Goal: Task Accomplishment & Management: Manage account settings

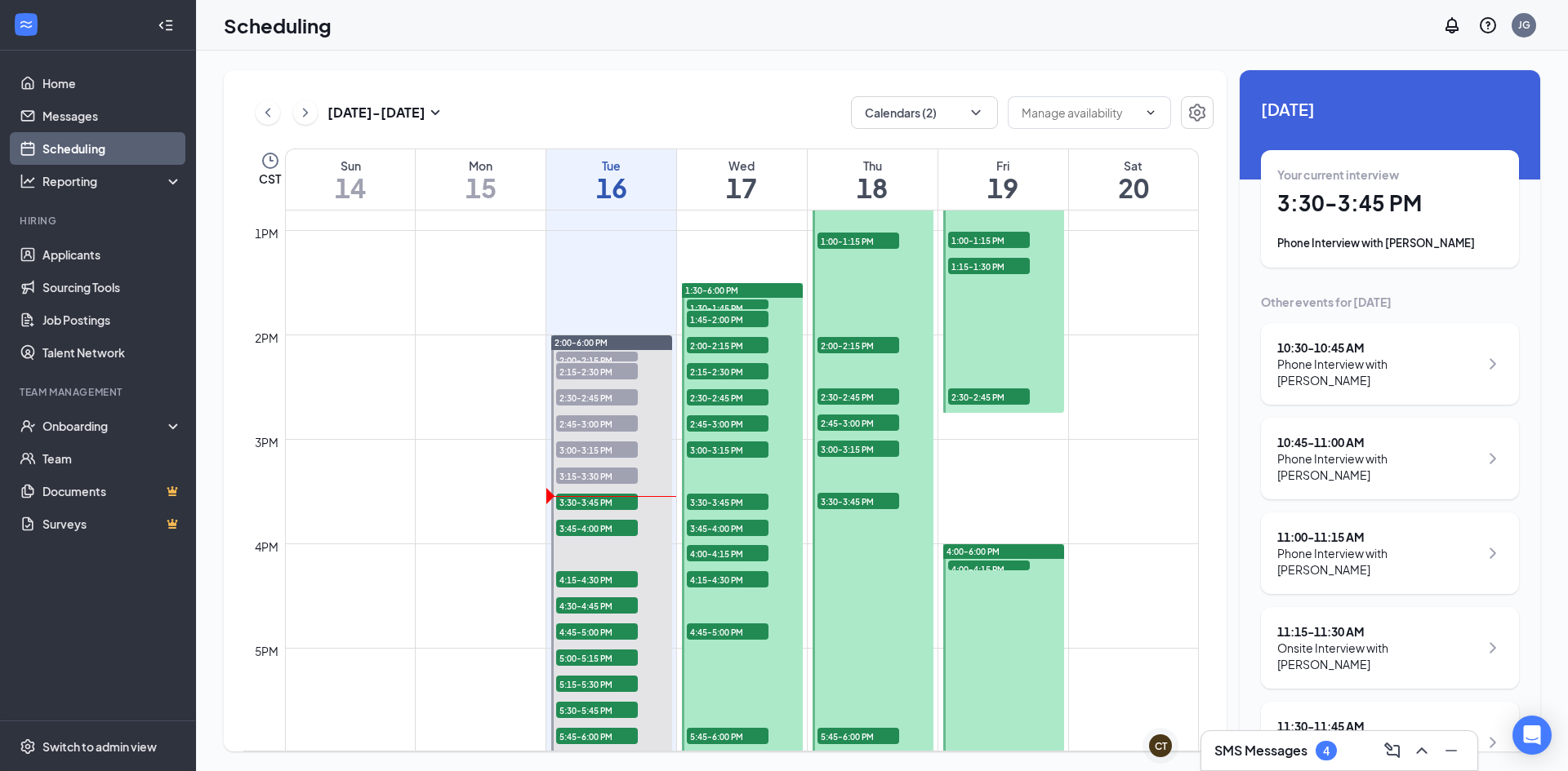
scroll to position [1374, 0]
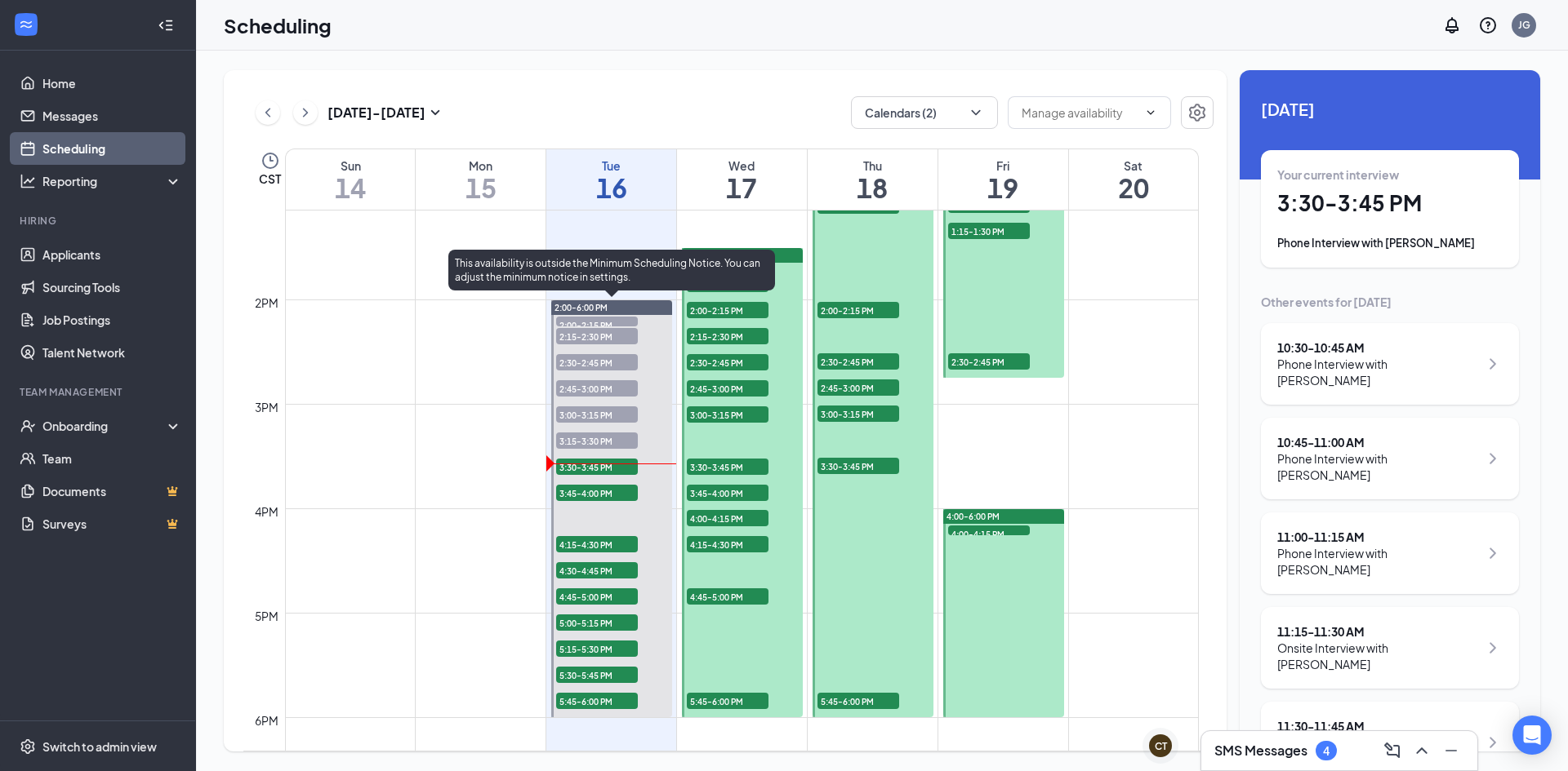
click at [591, 473] on span "3:30-3:45 PM" at bounding box center [596, 467] width 81 height 16
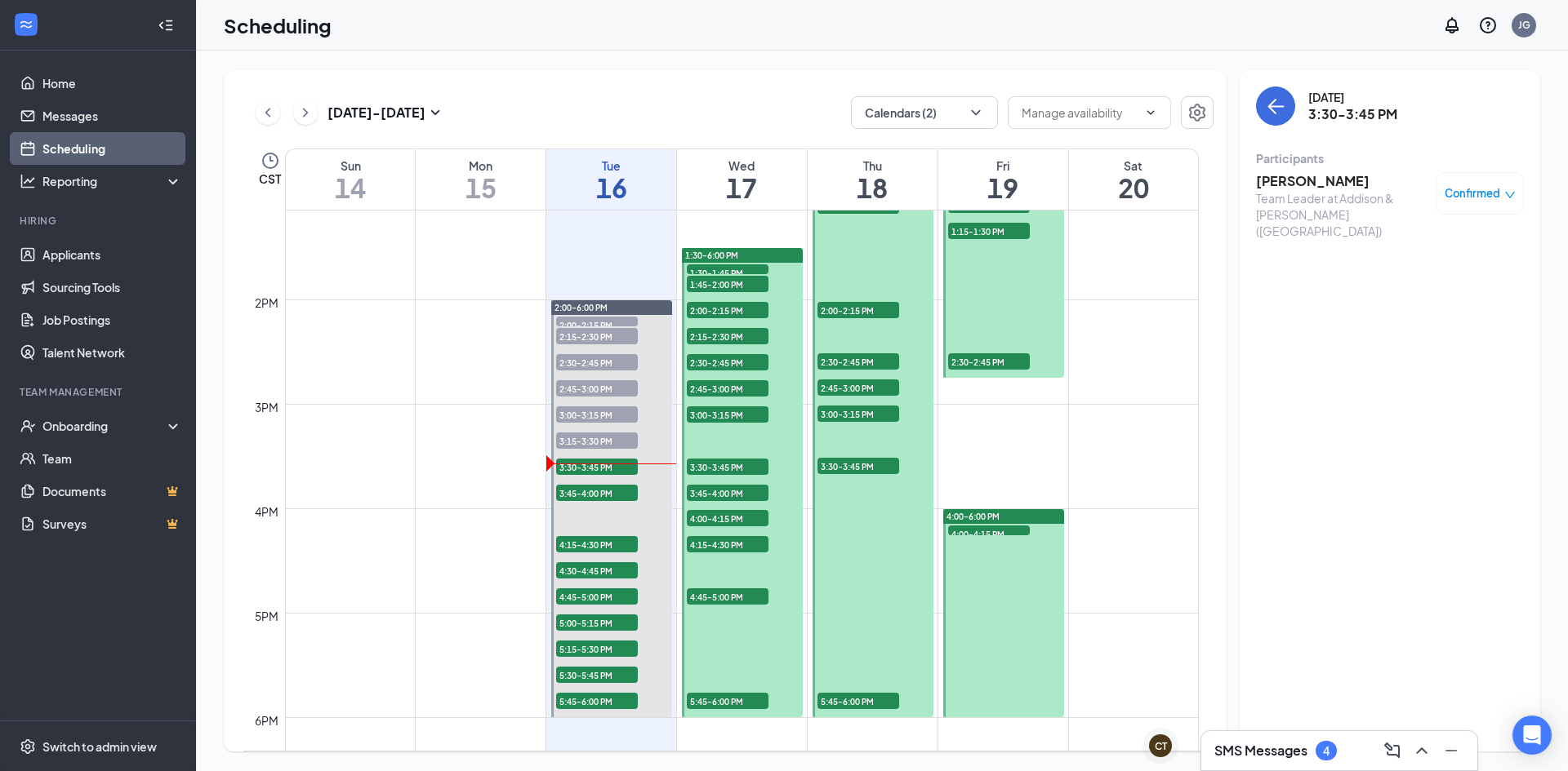
click at [1280, 185] on h3 "[PERSON_NAME]" at bounding box center [1342, 182] width 172 height 18
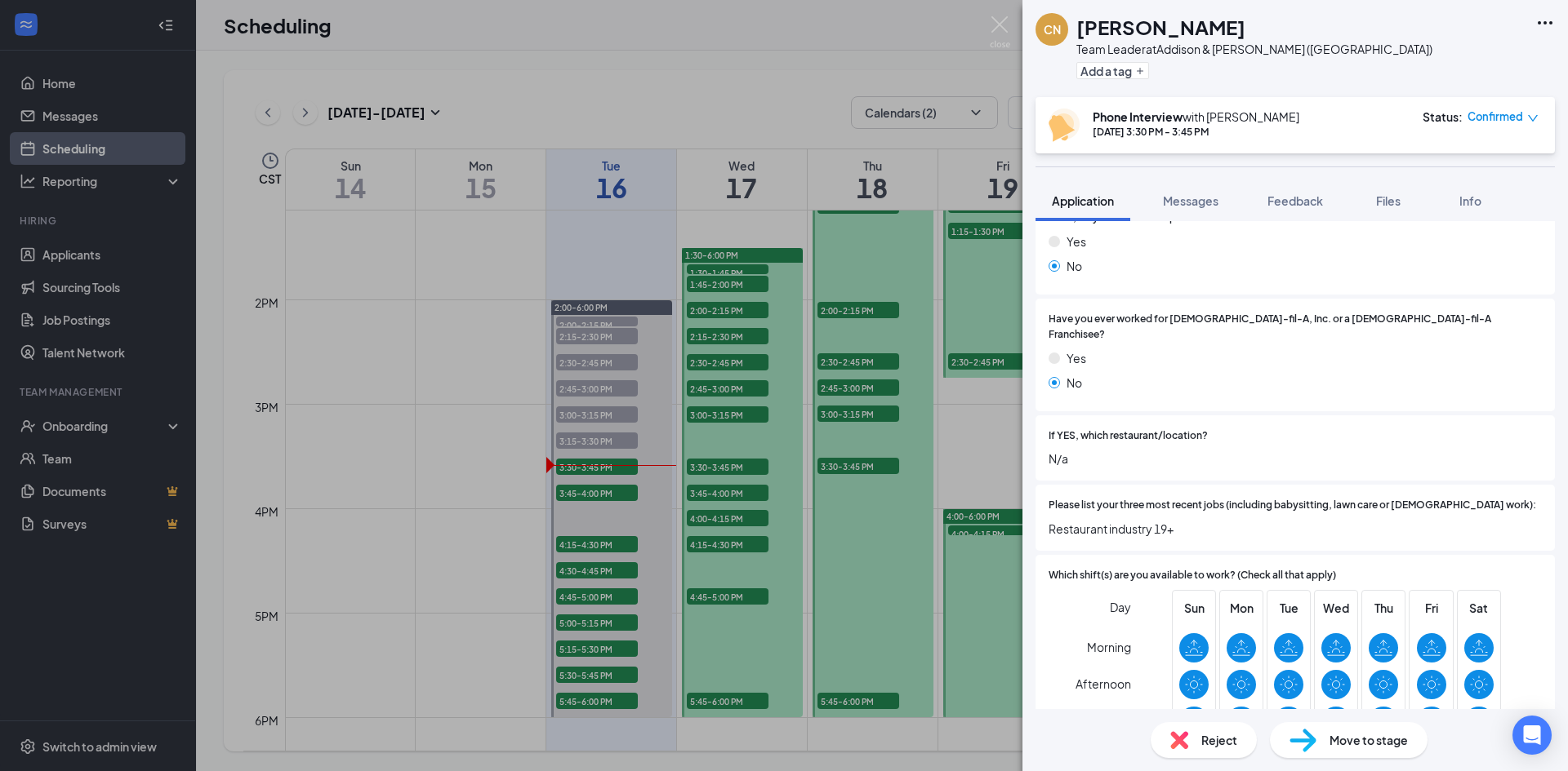
scroll to position [490, 0]
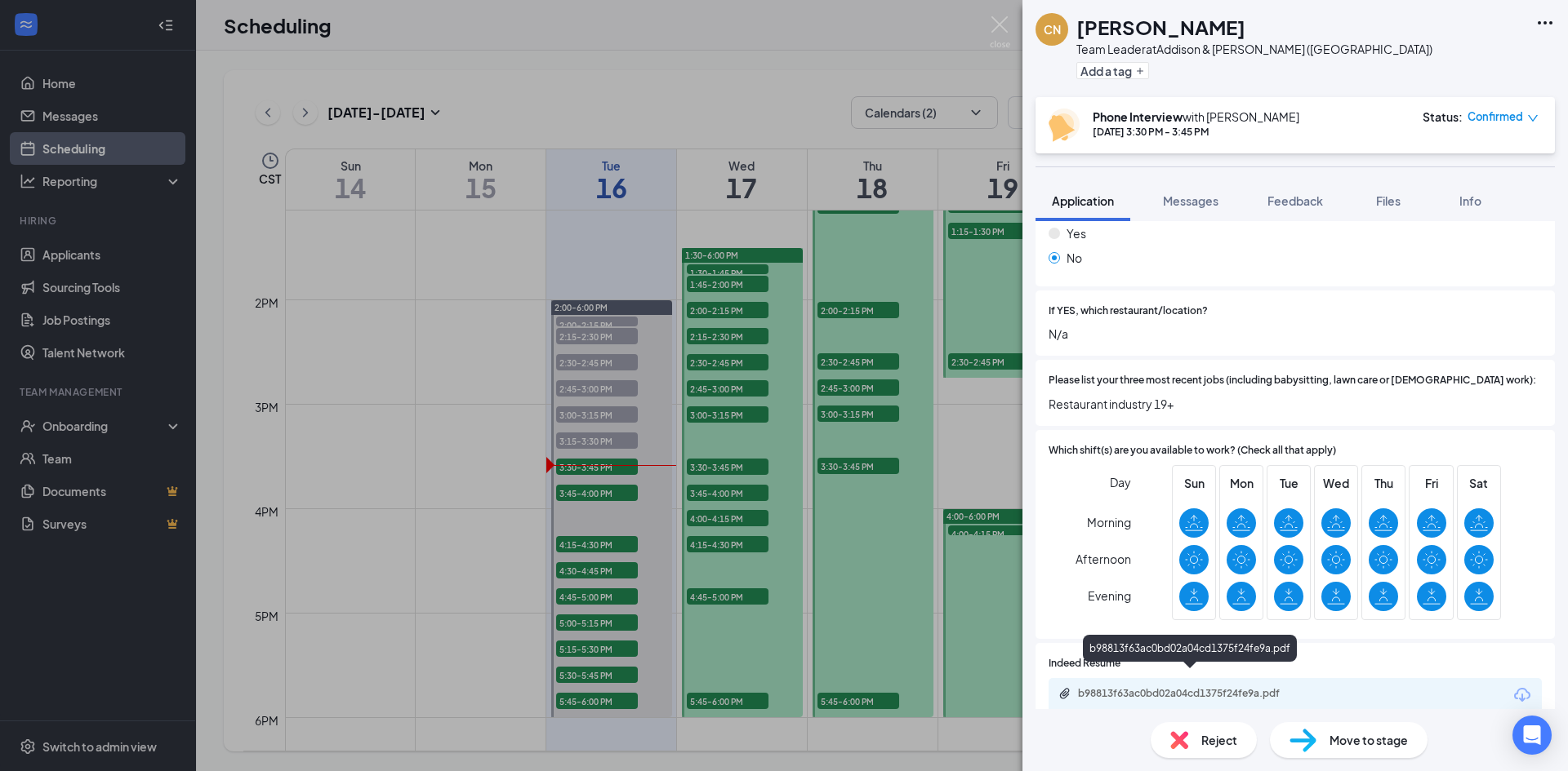
click at [1166, 687] on div "b98813f63ac0bd02a04cd1375f24fe9a.pdf" at bounding box center [1192, 693] width 228 height 13
click at [1191, 736] on div "Reject" at bounding box center [1203, 740] width 106 height 36
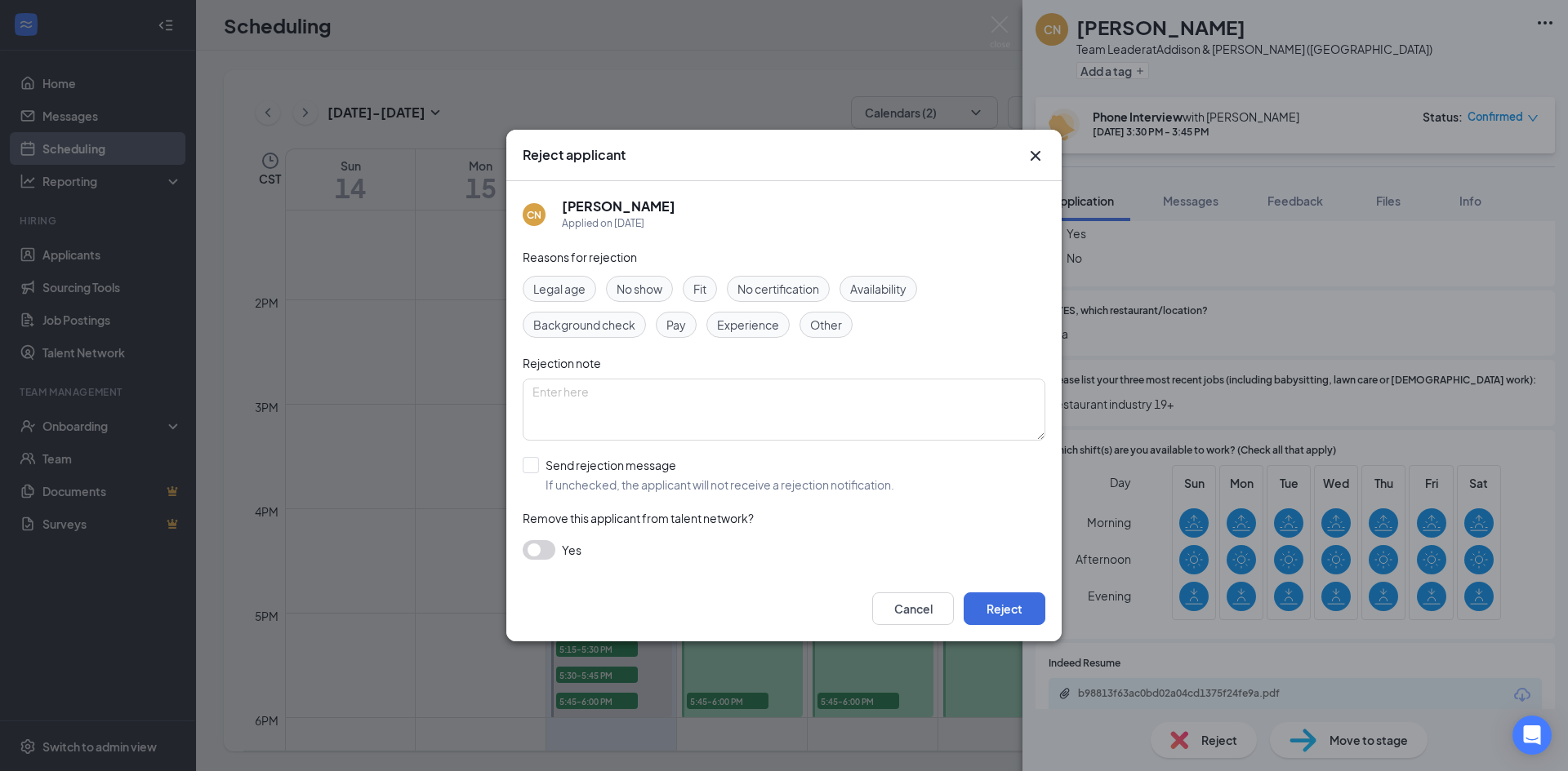
click at [706, 293] on span "Fit" at bounding box center [699, 289] width 13 height 18
click at [540, 557] on button "button" at bounding box center [539, 549] width 33 height 19
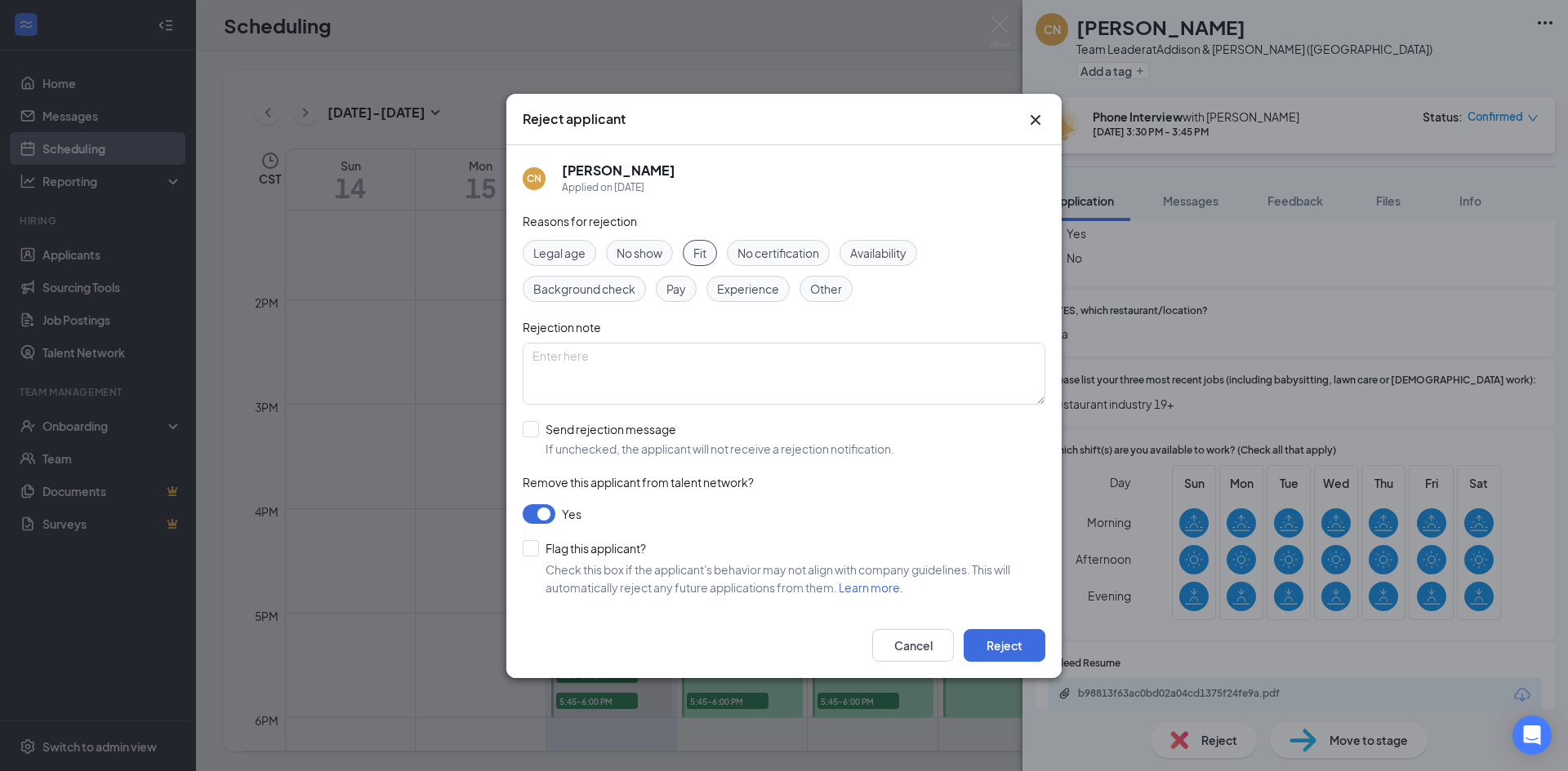
click at [535, 512] on button "button" at bounding box center [539, 514] width 33 height 19
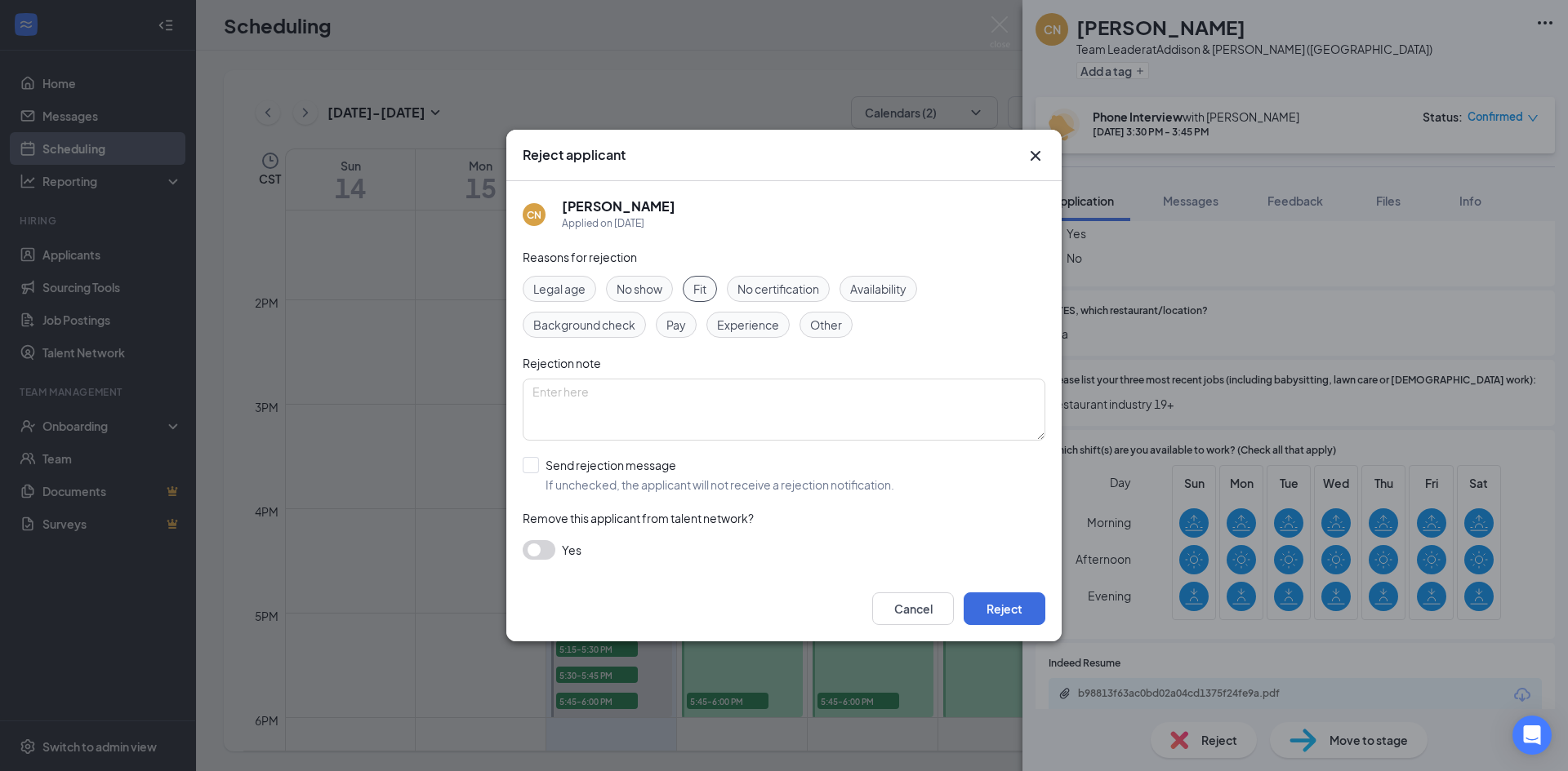
click at [1032, 156] on icon "Cross" at bounding box center [1035, 155] width 19 height 19
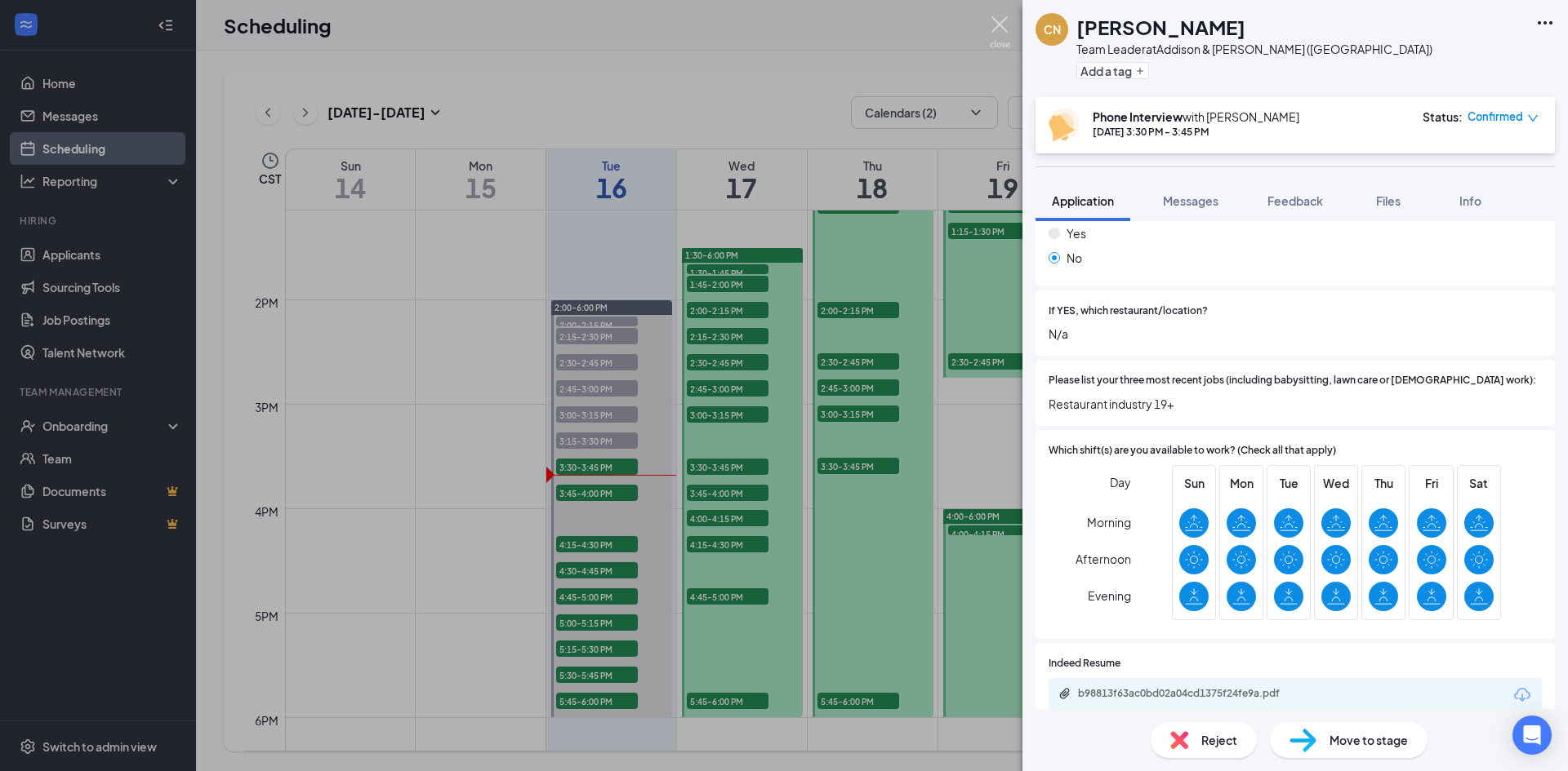
click at [1000, 23] on img at bounding box center [999, 32] width 20 height 32
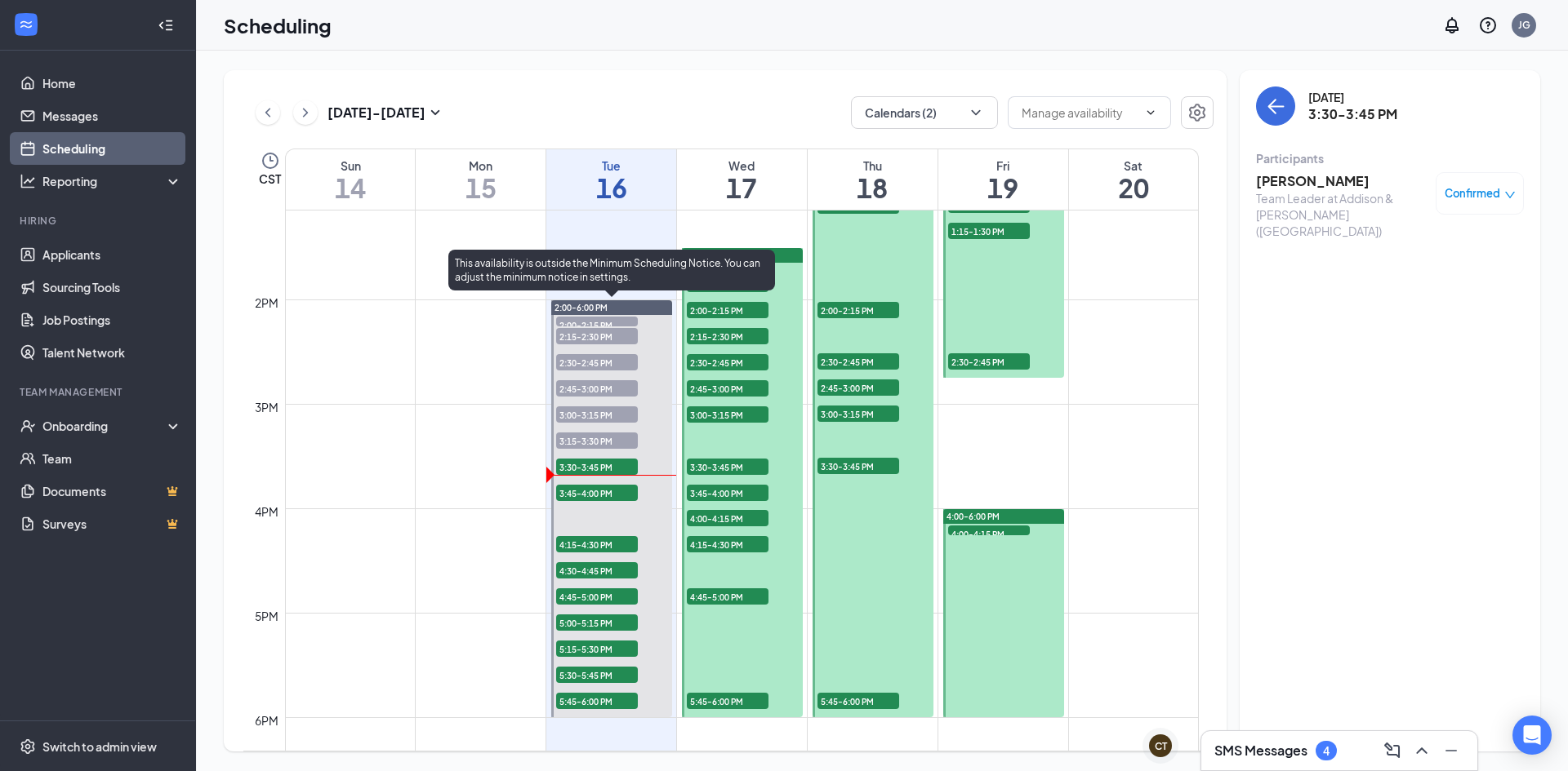
click at [597, 497] on span "3:45-4:00 PM" at bounding box center [596, 493] width 81 height 16
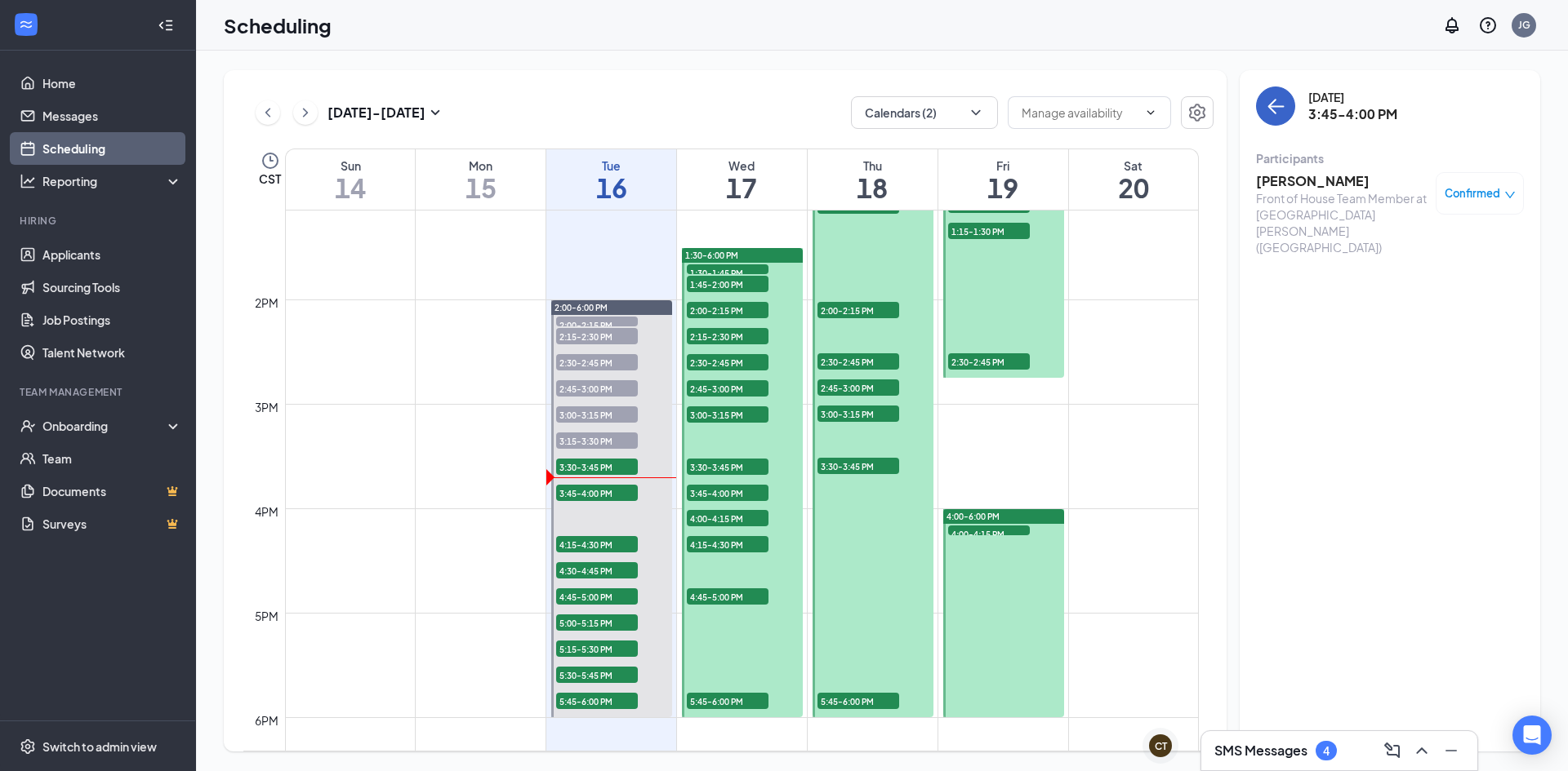
click at [1285, 104] on button "back-button" at bounding box center [1275, 106] width 39 height 39
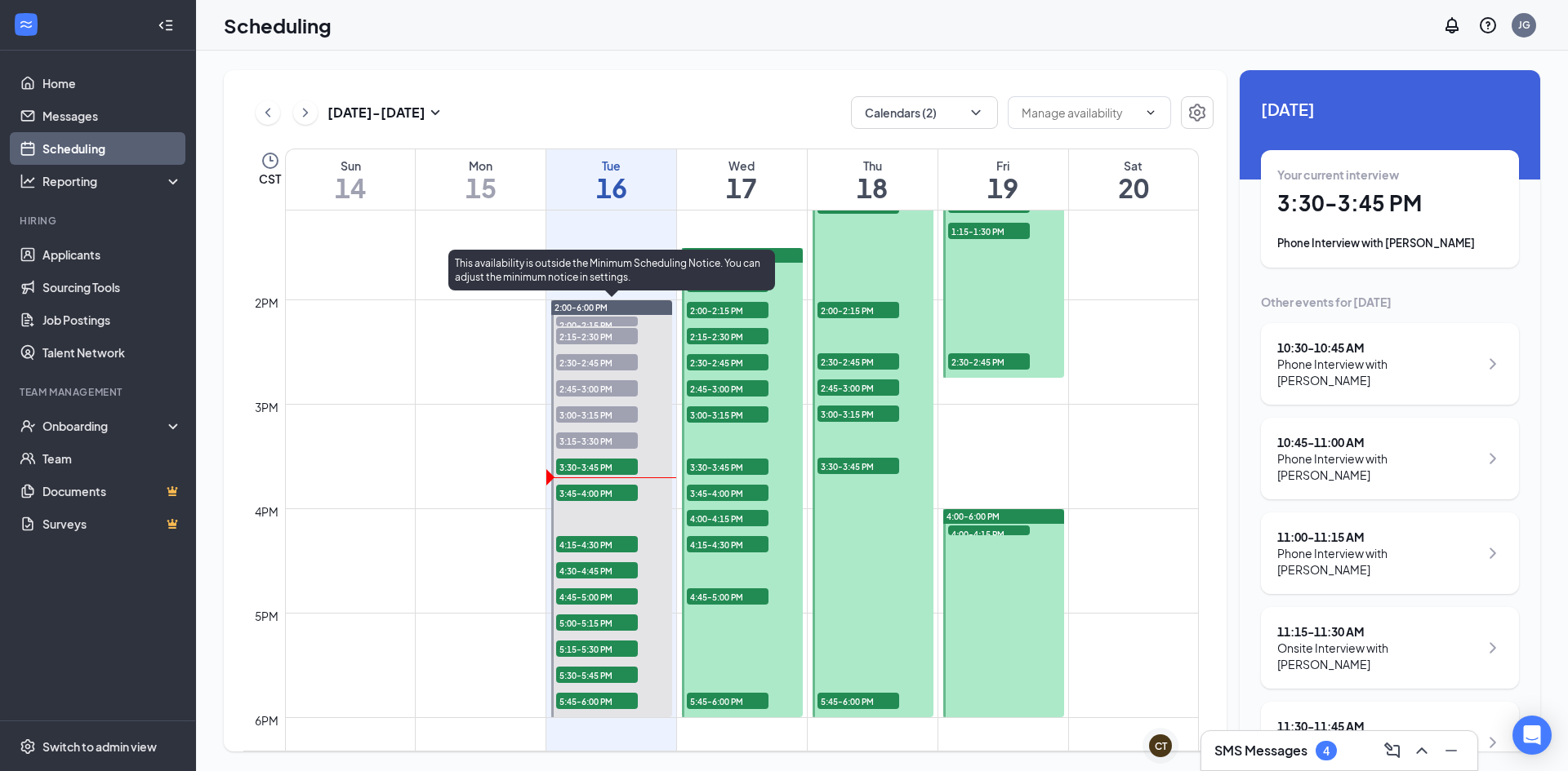
click at [609, 462] on span "3:30-3:45 PM" at bounding box center [596, 467] width 81 height 16
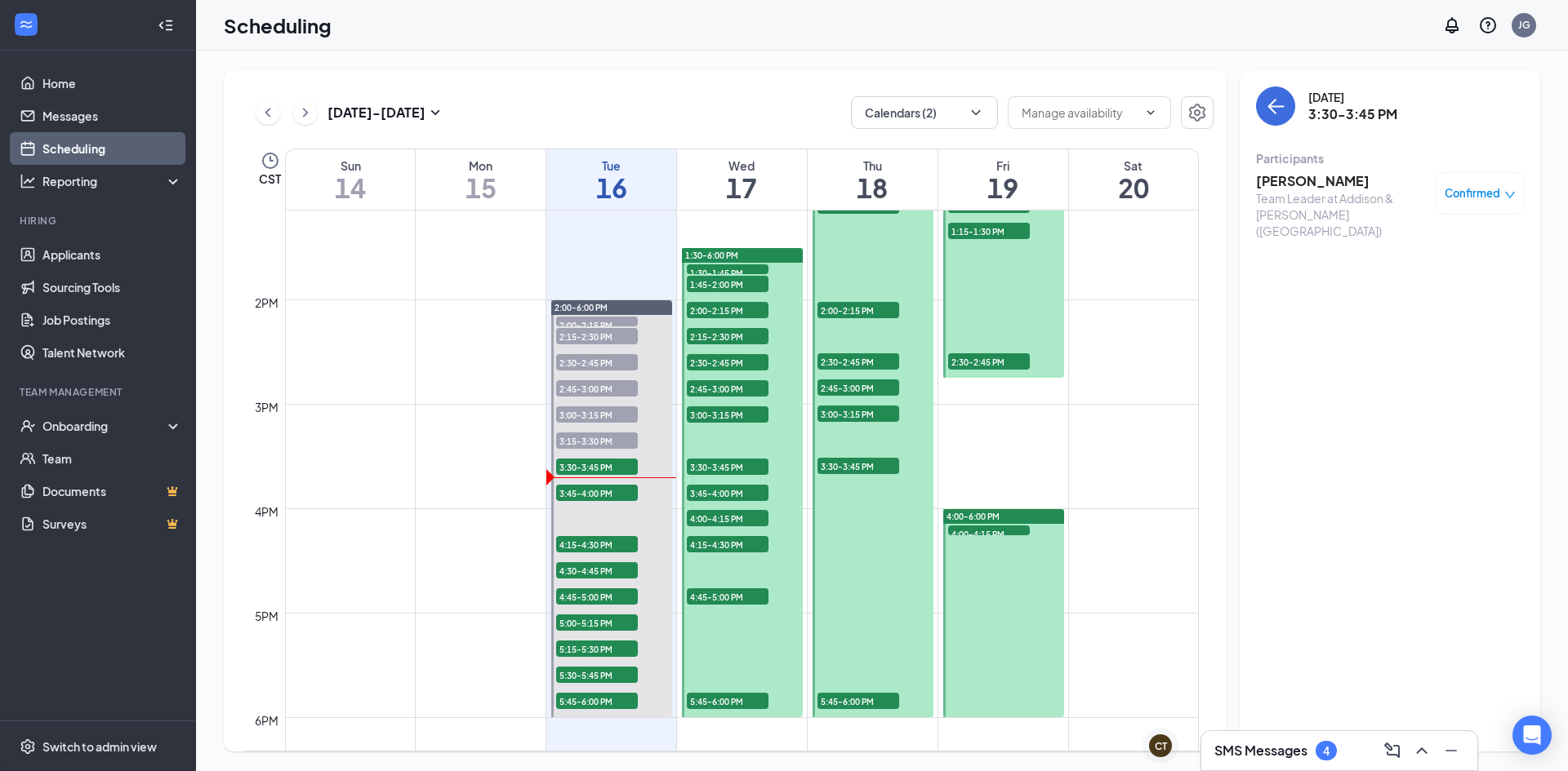
click at [1328, 197] on div "Team Leader at Addison & [PERSON_NAME] ([GEOGRAPHIC_DATA])" at bounding box center [1342, 214] width 172 height 49
click at [1310, 176] on h3 "[PERSON_NAME]" at bounding box center [1342, 182] width 172 height 18
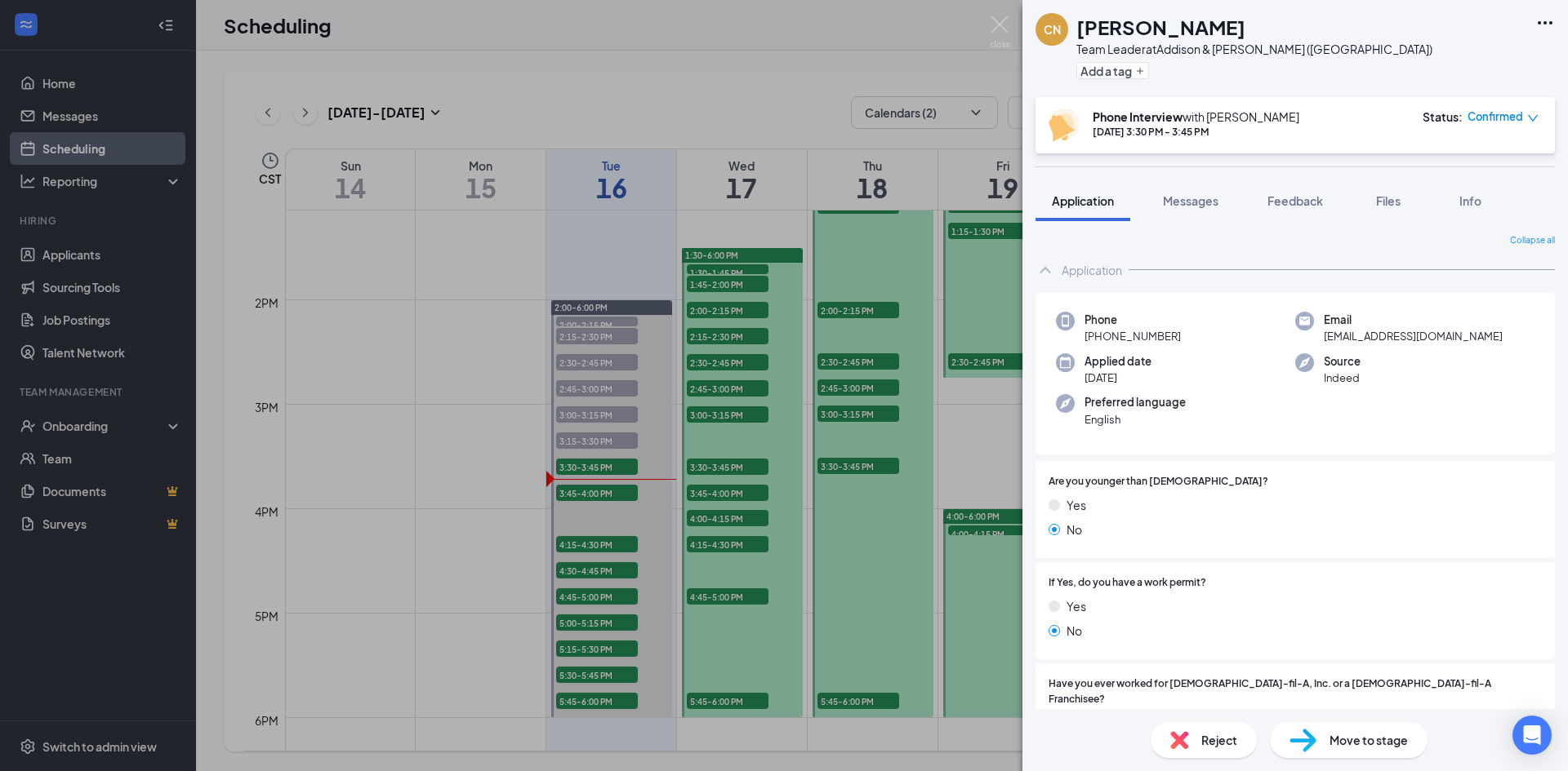
click at [1226, 740] on span "Reject" at bounding box center [1218, 741] width 36 height 18
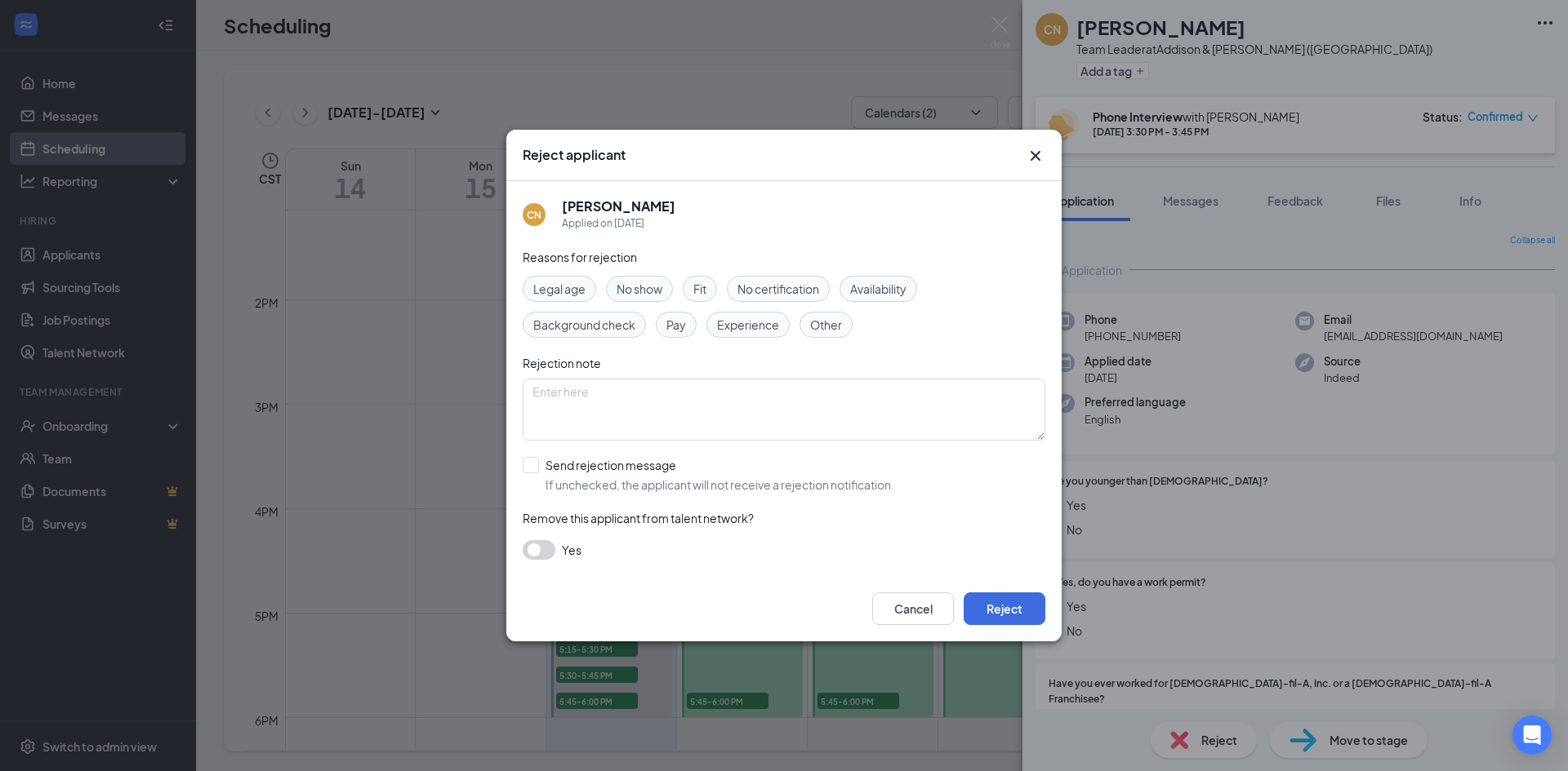
click at [699, 283] on span "Fit" at bounding box center [699, 289] width 13 height 18
click at [543, 556] on button "button" at bounding box center [539, 549] width 33 height 19
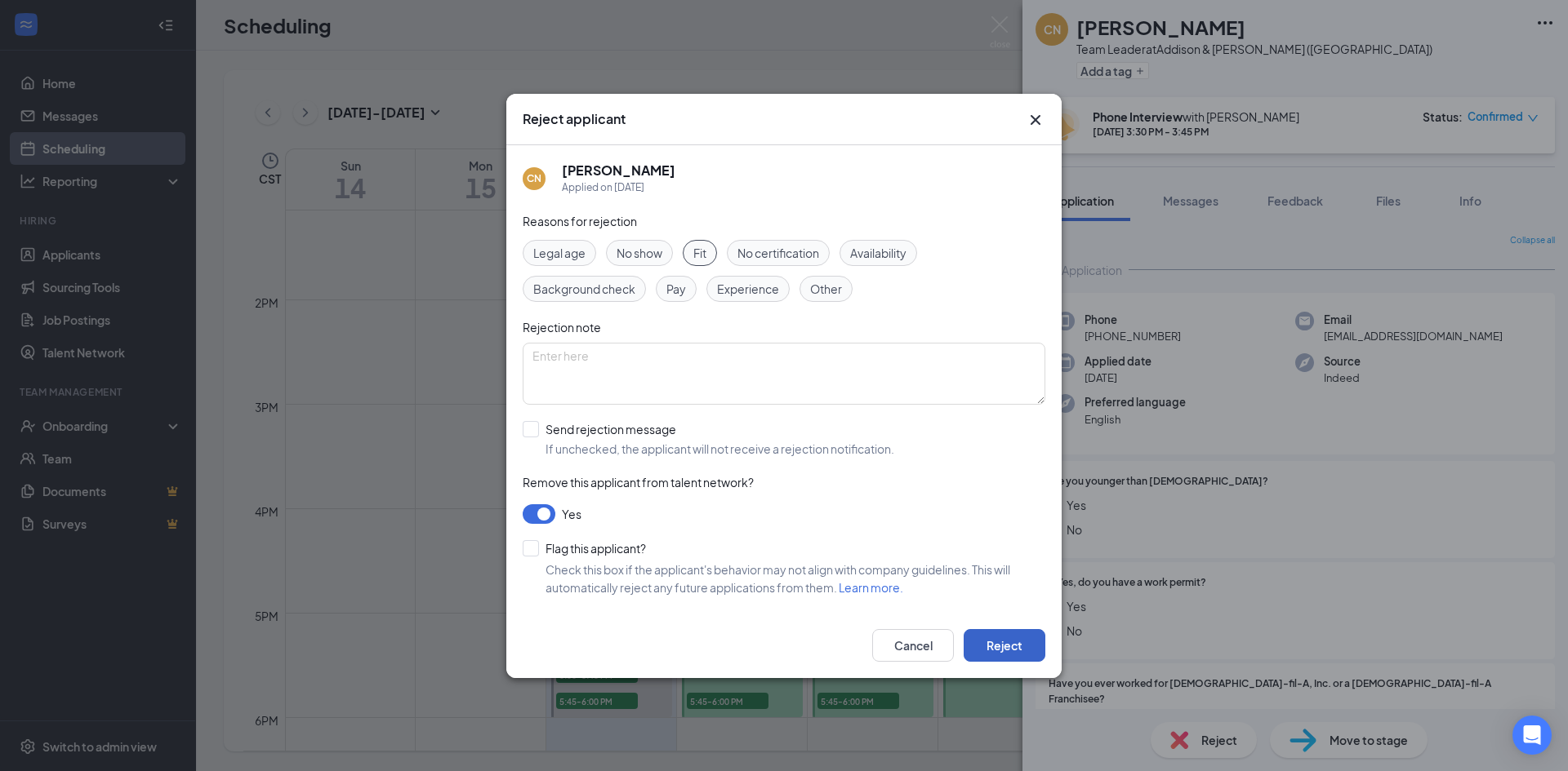
click at [1014, 647] on button "Reject" at bounding box center [1004, 646] width 81 height 33
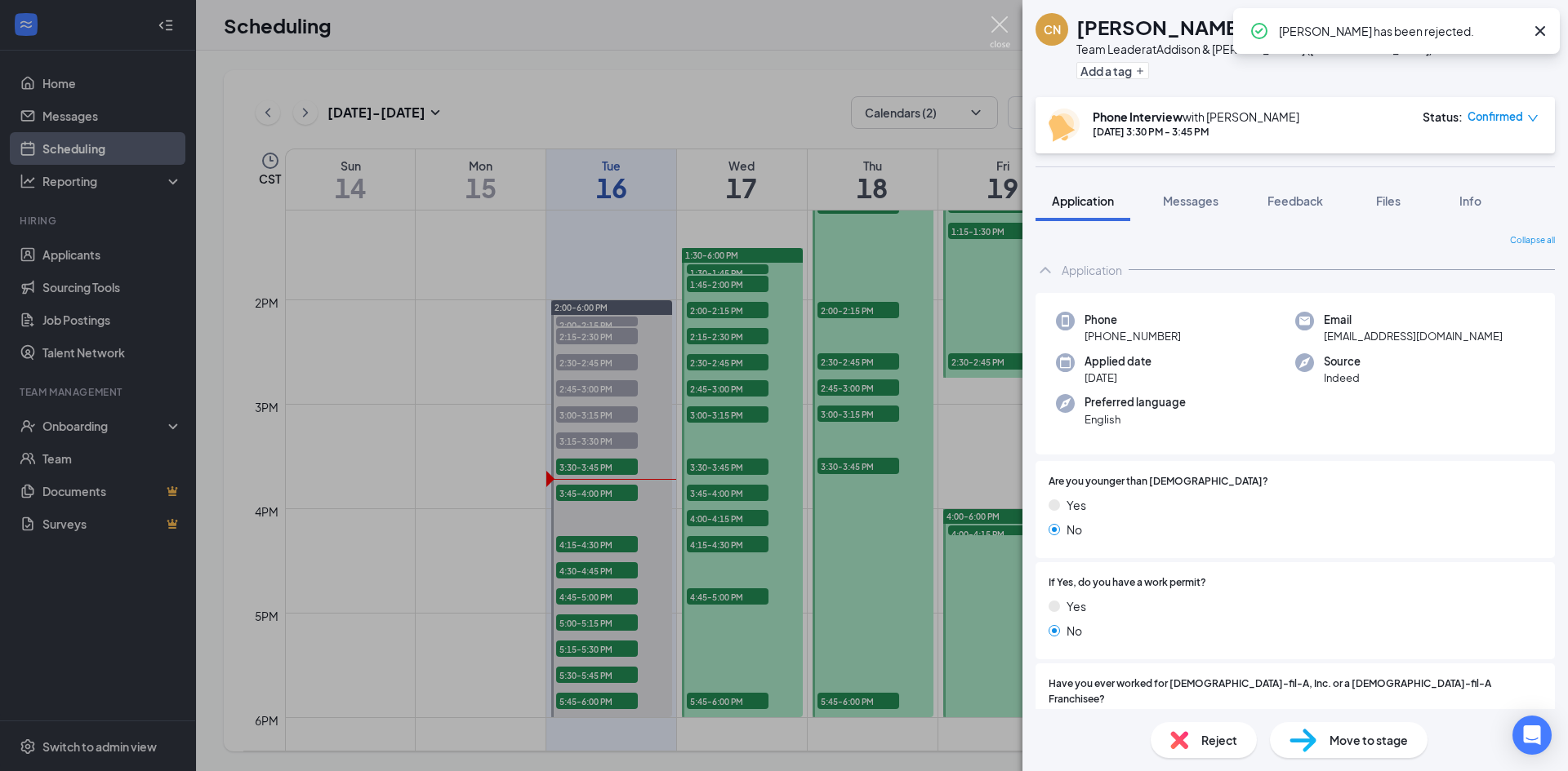
click at [998, 23] on img at bounding box center [999, 32] width 20 height 32
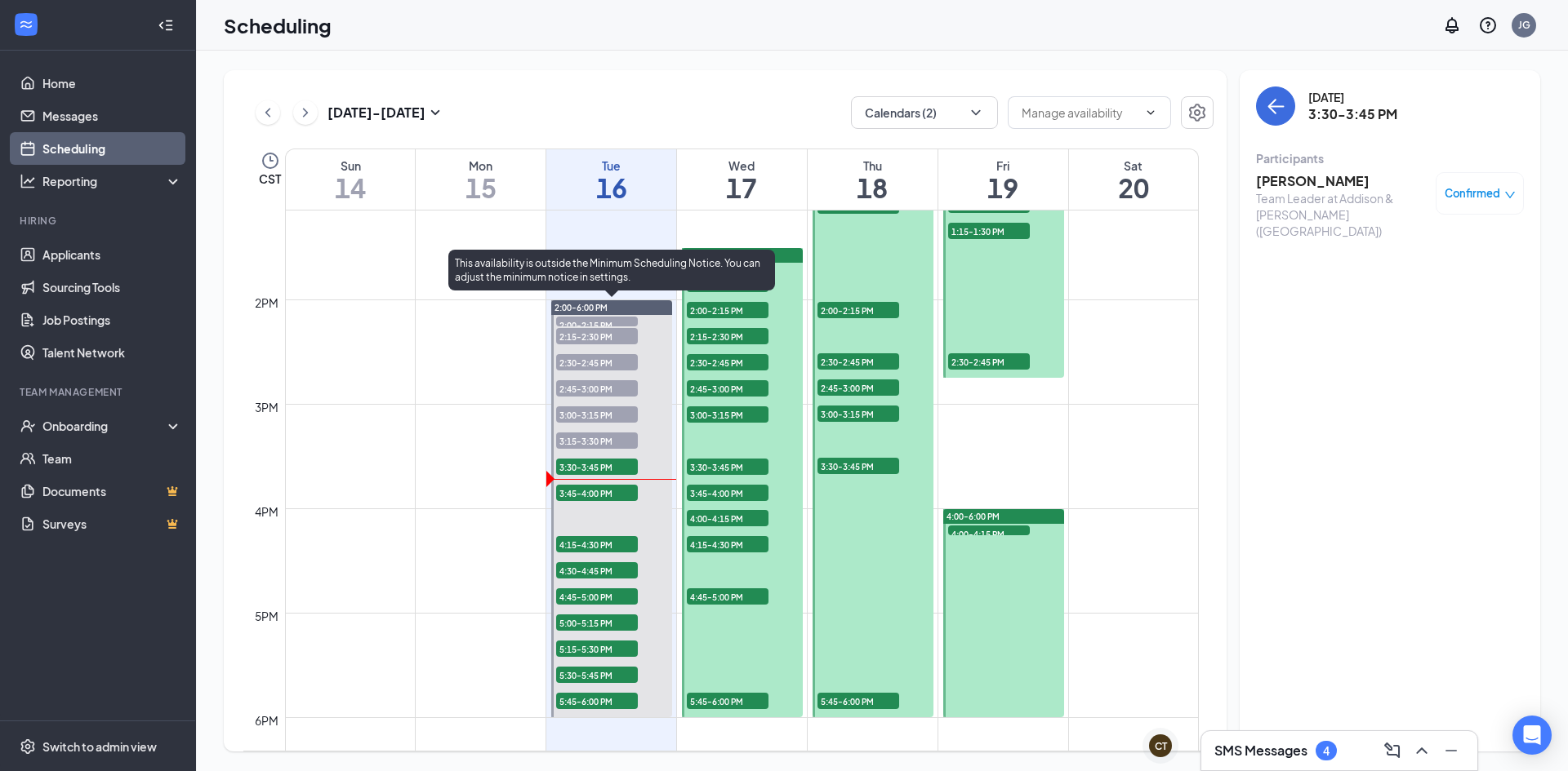
click at [589, 494] on span "3:45-4:00 PM" at bounding box center [596, 493] width 81 height 16
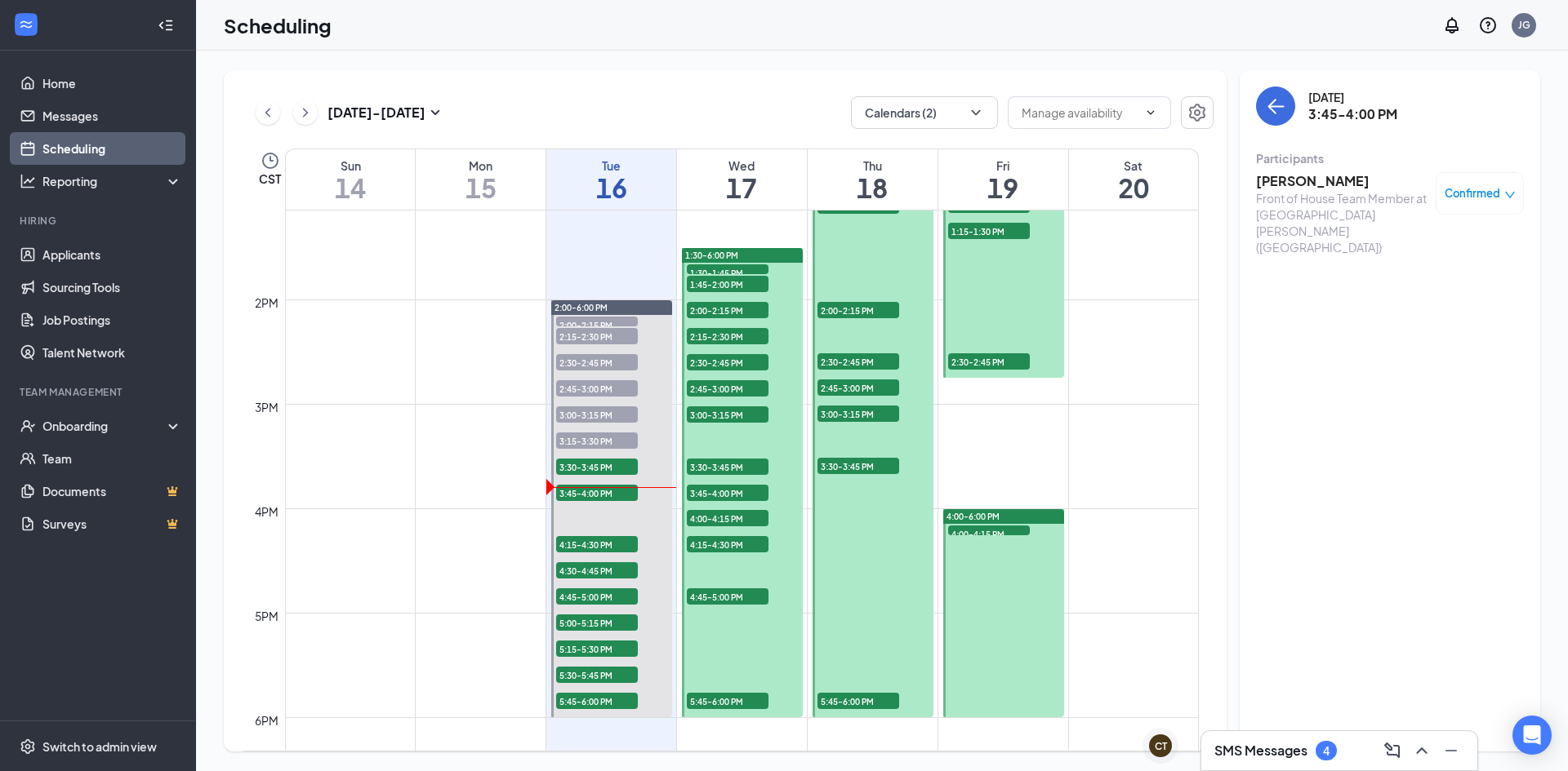
click at [1318, 189] on h3 "[PERSON_NAME]" at bounding box center [1342, 182] width 172 height 18
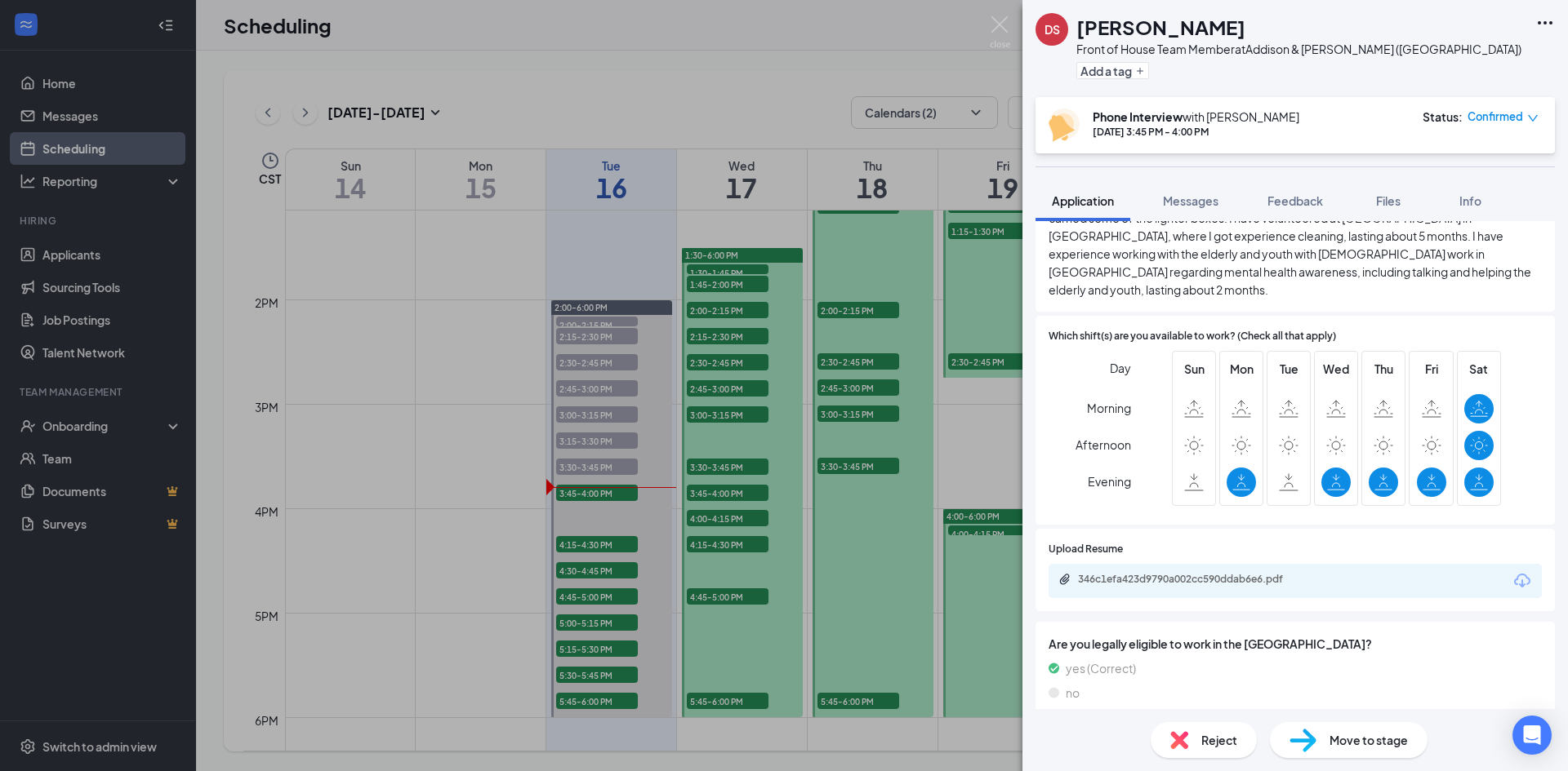
scroll to position [694, 0]
click at [1304, 741] on img at bounding box center [1302, 741] width 27 height 24
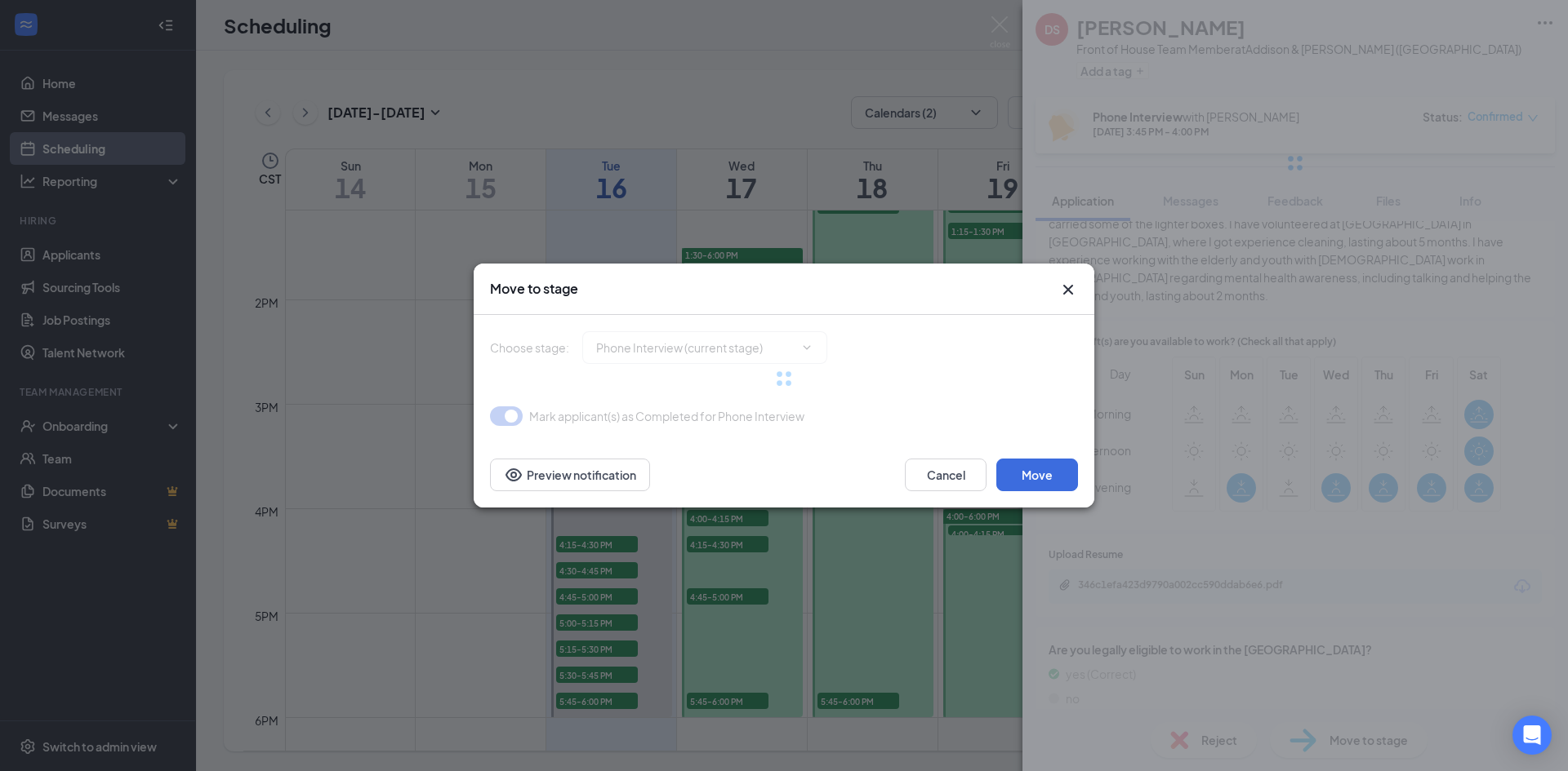
type input "Onsite Interview (next stage)"
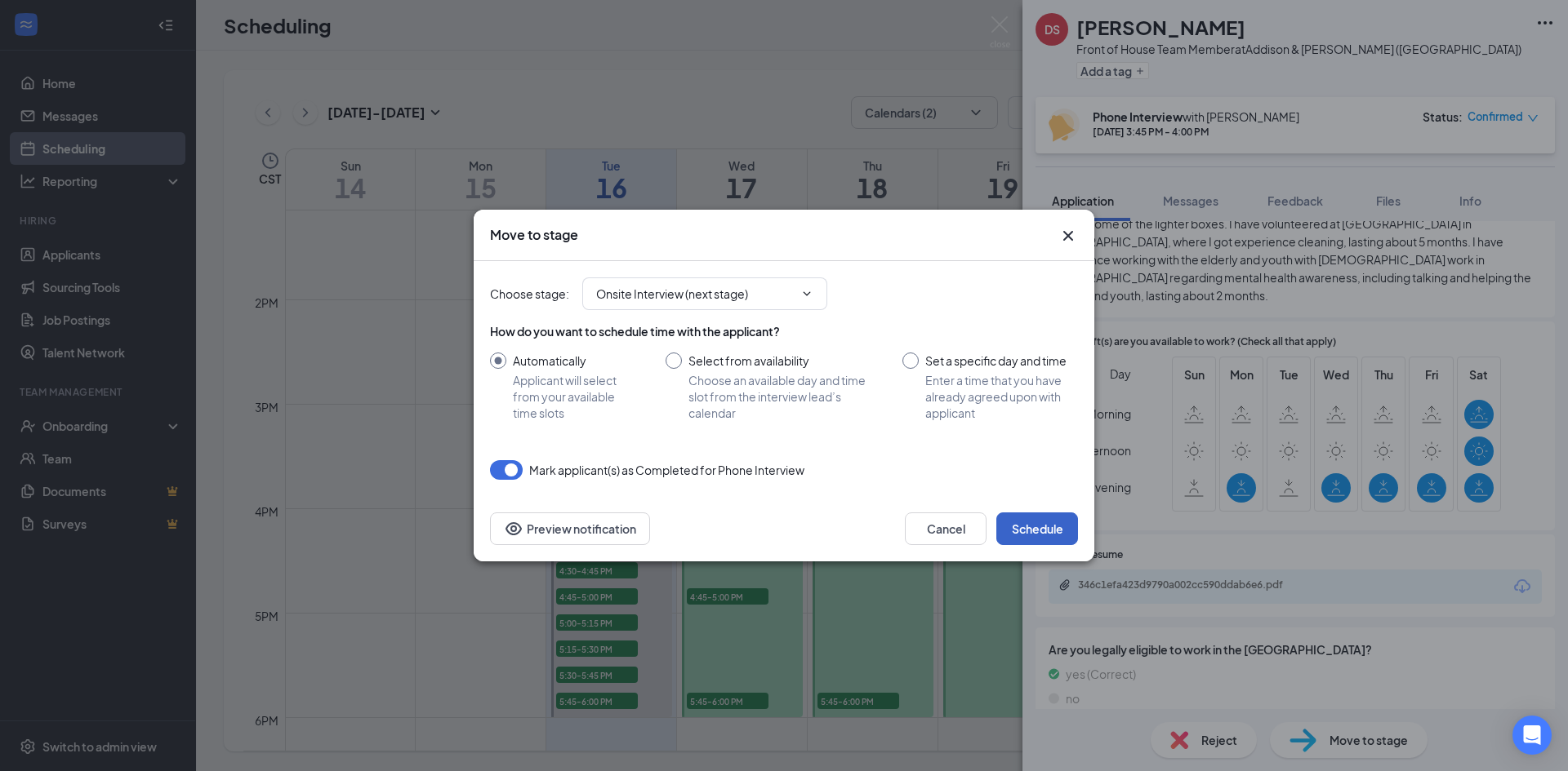
click at [1033, 527] on button "Schedule" at bounding box center [1036, 529] width 81 height 33
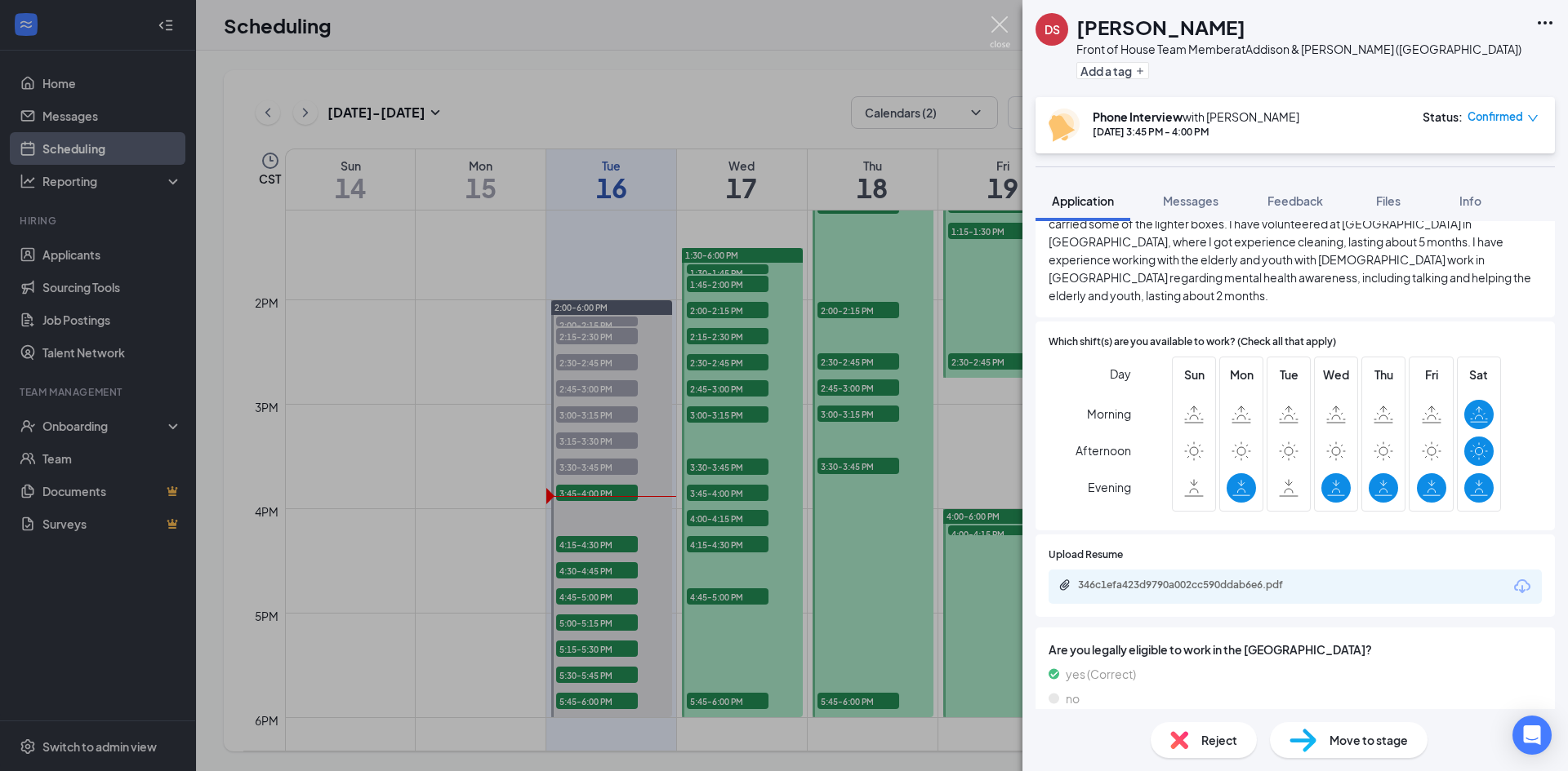
click at [995, 23] on img at bounding box center [999, 32] width 20 height 32
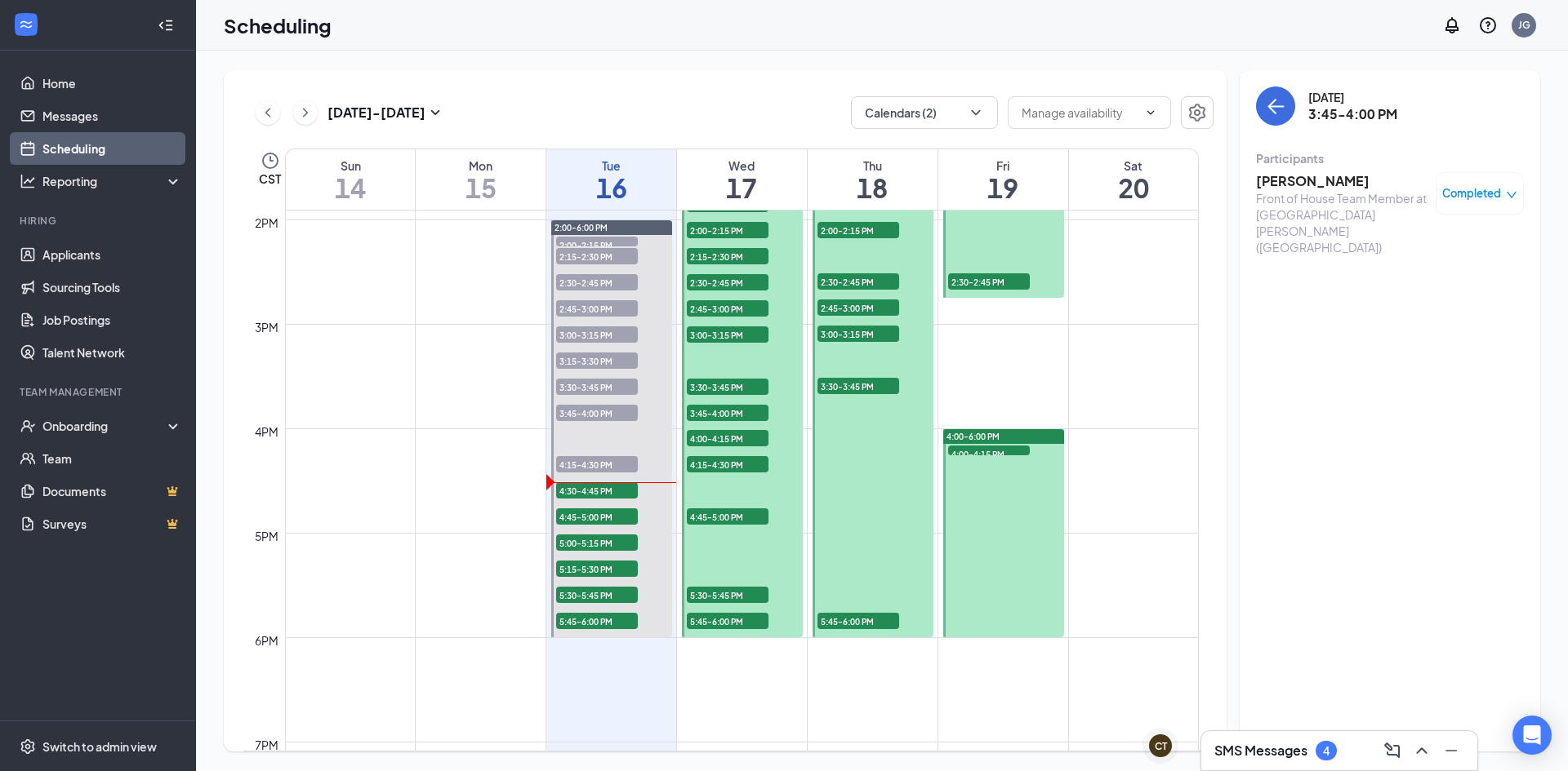
scroll to position [1455, 0]
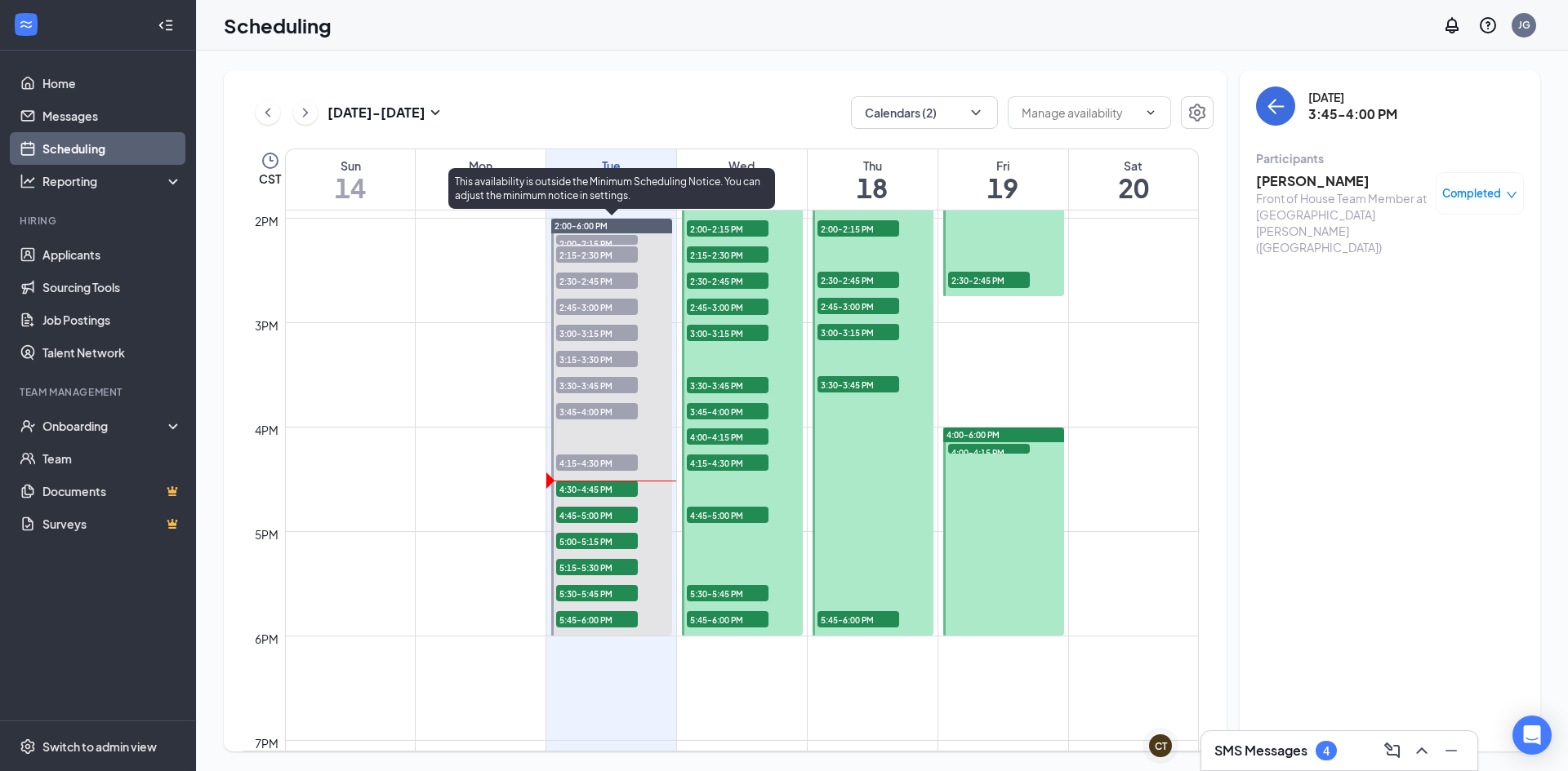
click at [618, 492] on span "4:30-4:45 PM" at bounding box center [596, 489] width 81 height 16
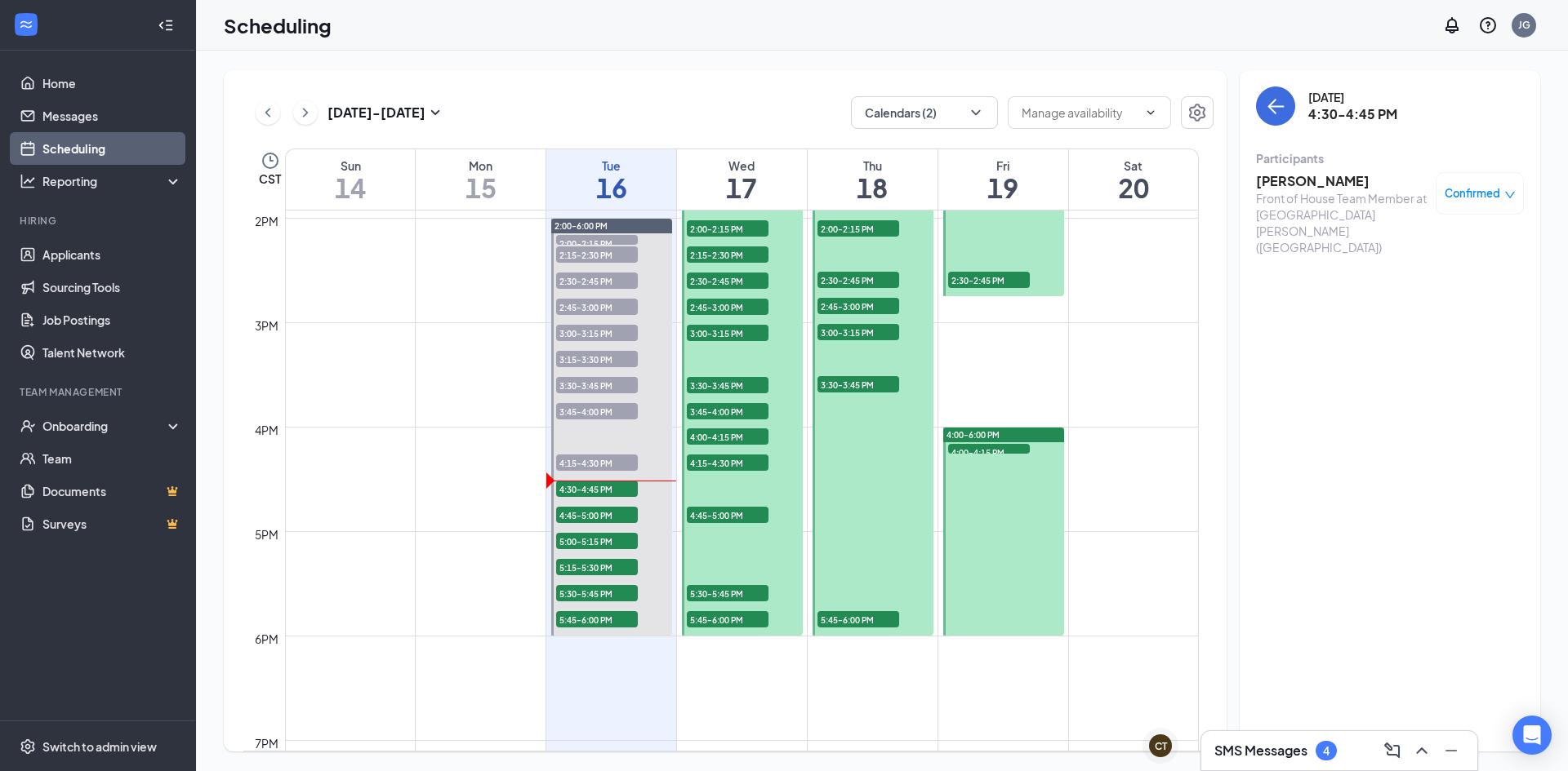
click at [1291, 187] on h3 "[PERSON_NAME]" at bounding box center [1342, 182] width 172 height 18
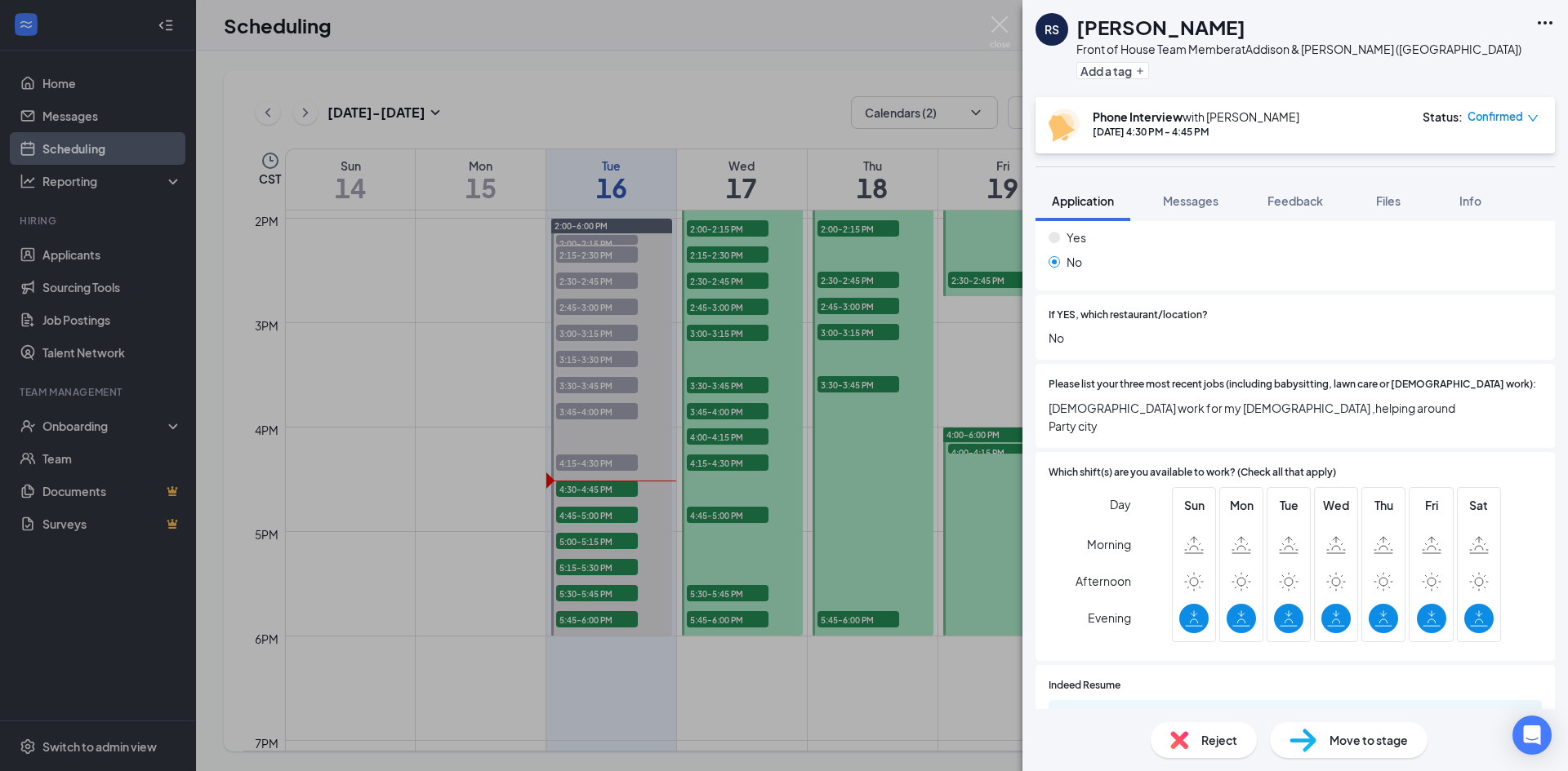
scroll to position [623, 0]
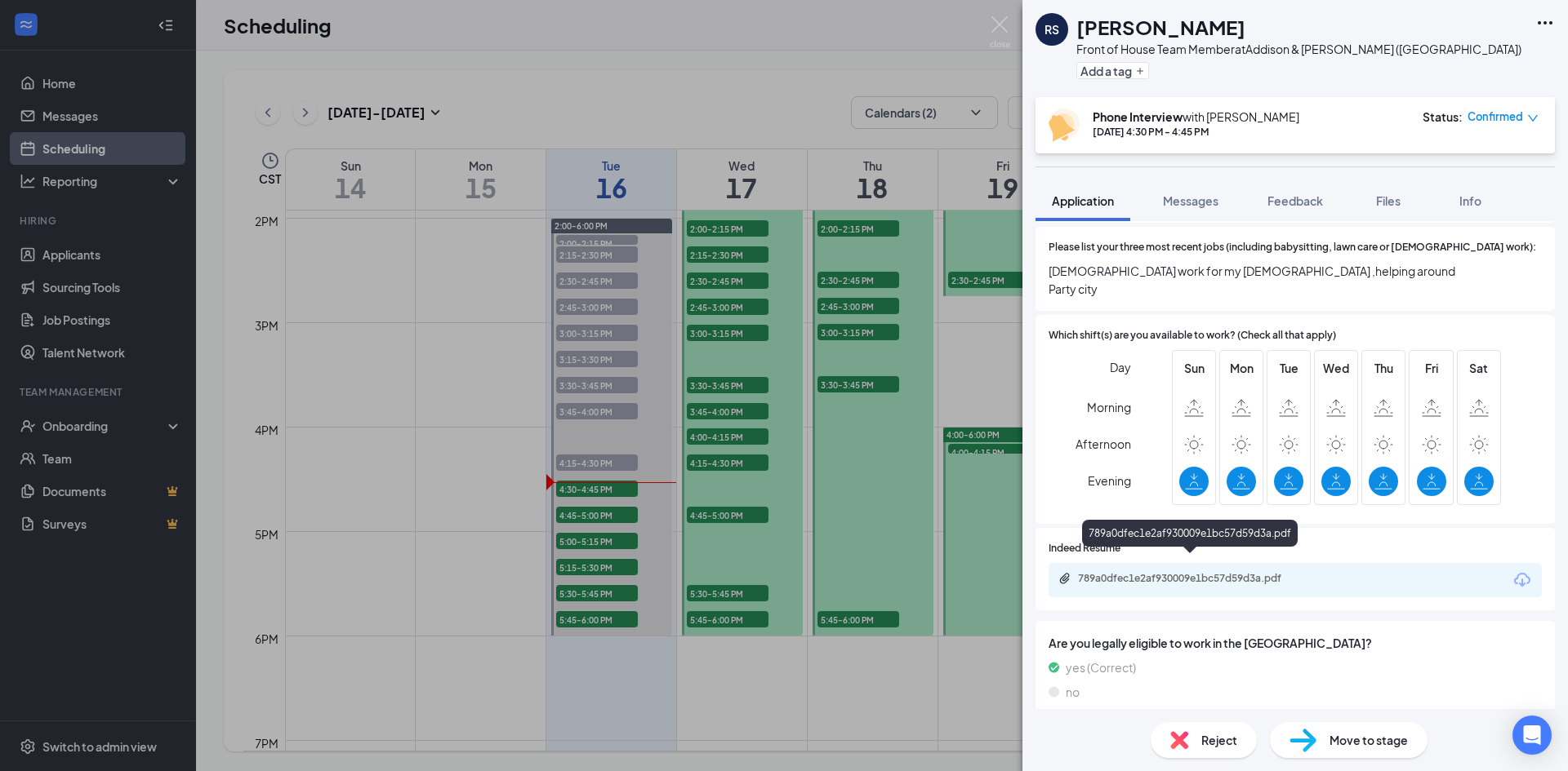
click at [1145, 572] on div "789a0dfec1e2af930009e1bc57d59d3a.pdf" at bounding box center [1192, 578] width 228 height 13
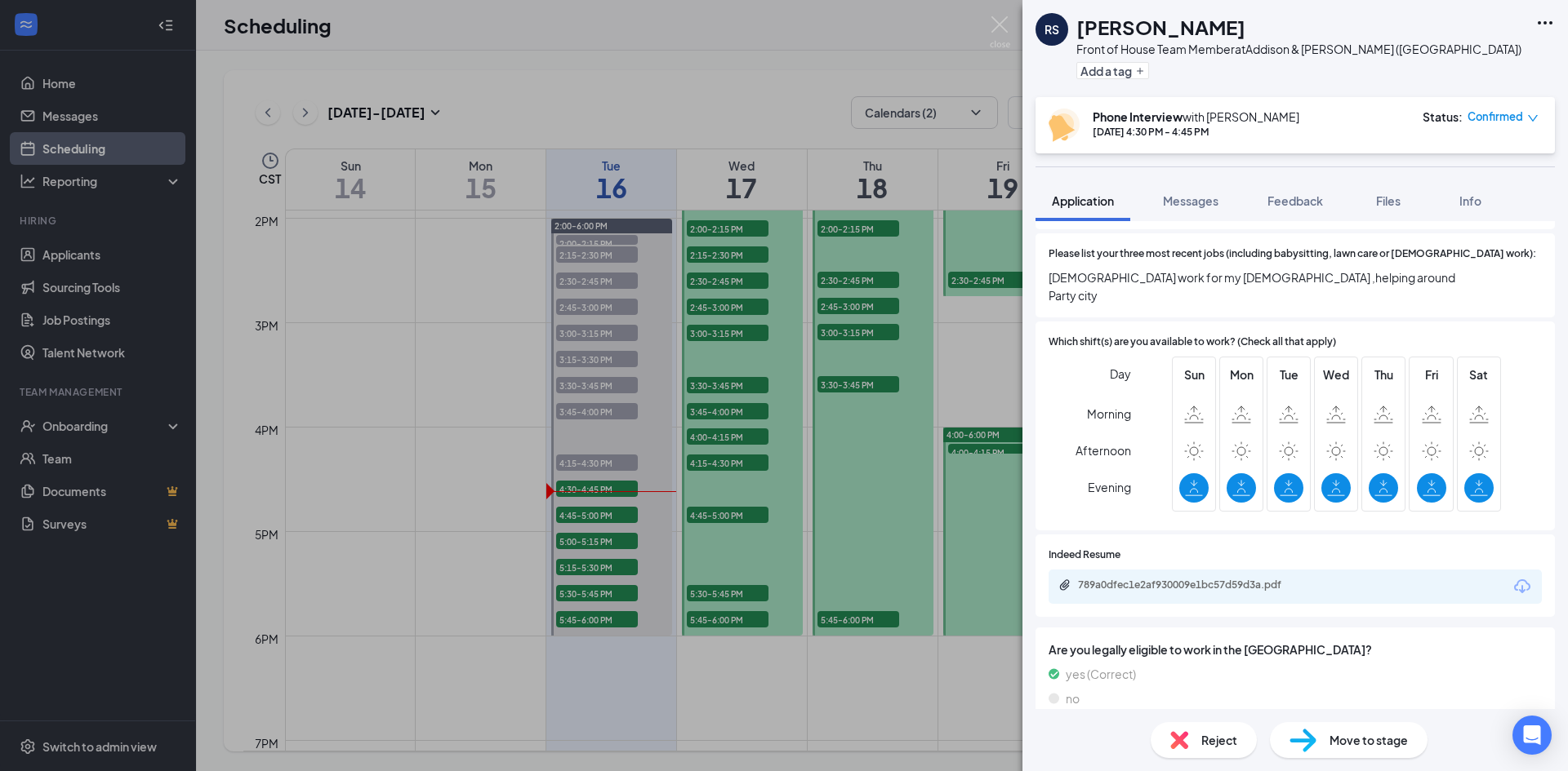
drag, startPoint x: 1145, startPoint y: 569, endPoint x: 718, endPoint y: 27, distance: 690.0
click at [718, 27] on div "RS [PERSON_NAME] Front of House Team Member at [GEOGRAPHIC_DATA][PERSON_NAME] (…" at bounding box center [784, 385] width 1568 height 771
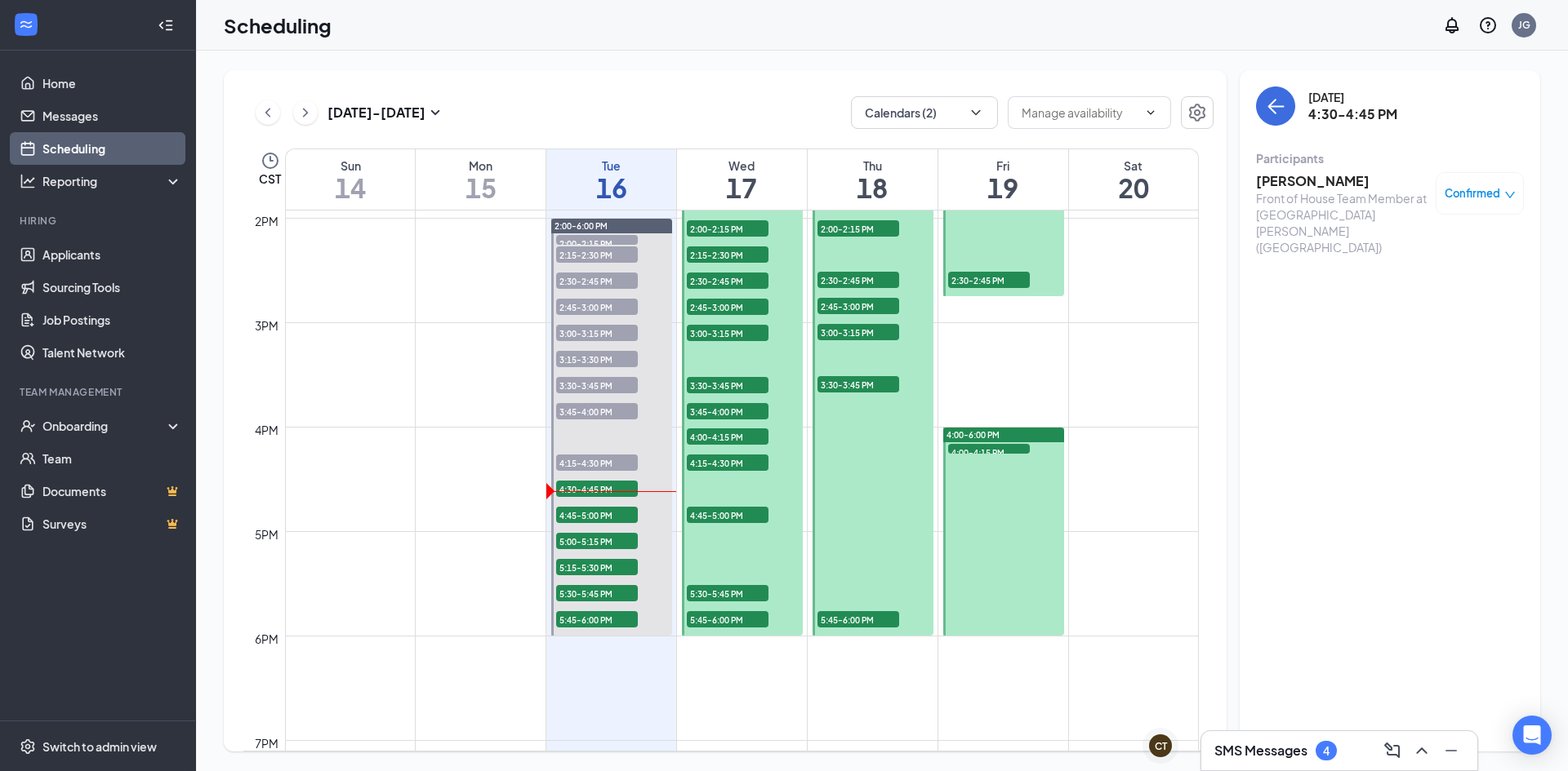
click at [1282, 187] on h3 "[PERSON_NAME]" at bounding box center [1342, 182] width 172 height 18
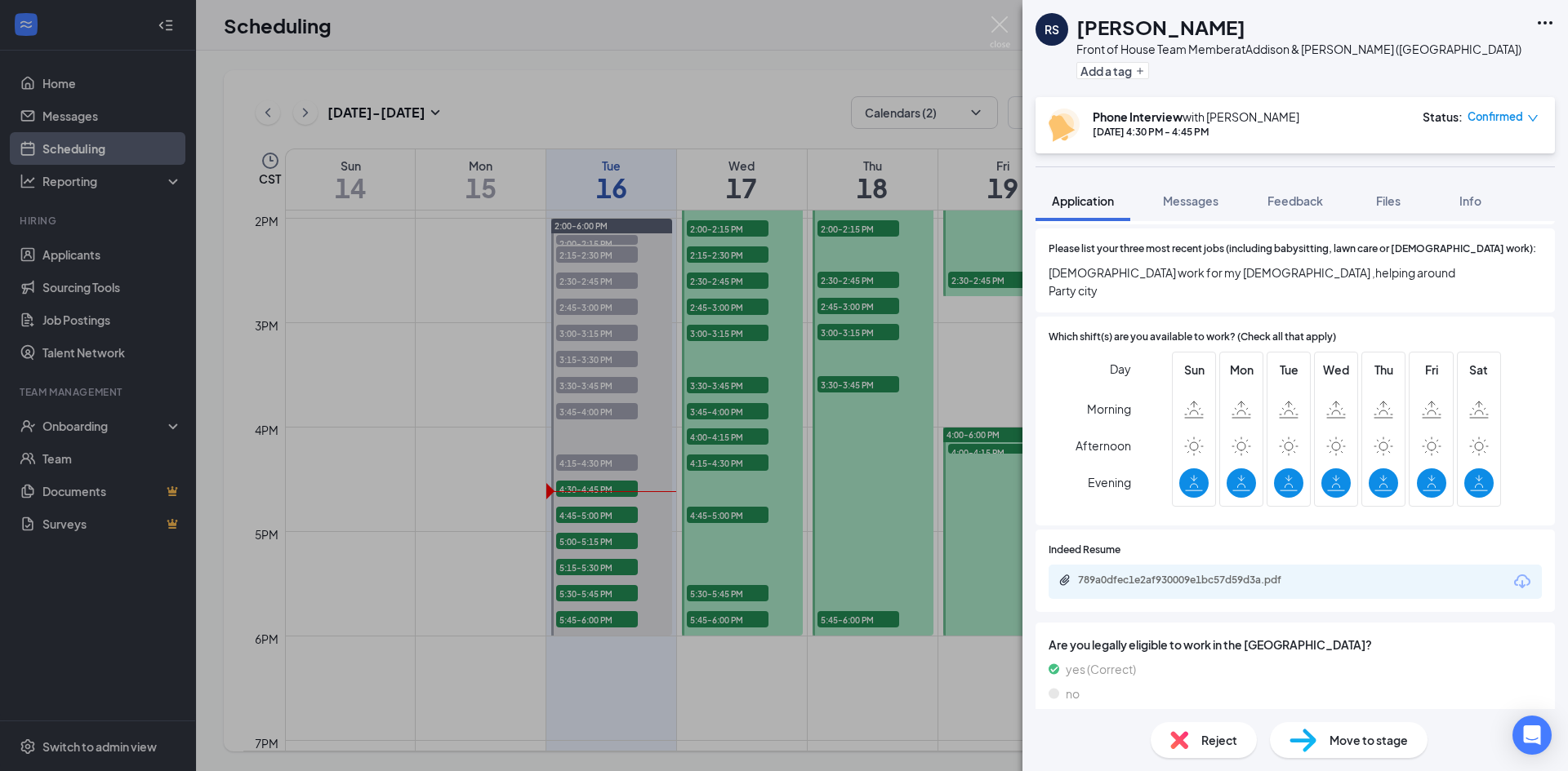
scroll to position [623, 0]
click at [1354, 736] on span "Move to stage" at bounding box center [1368, 741] width 78 height 18
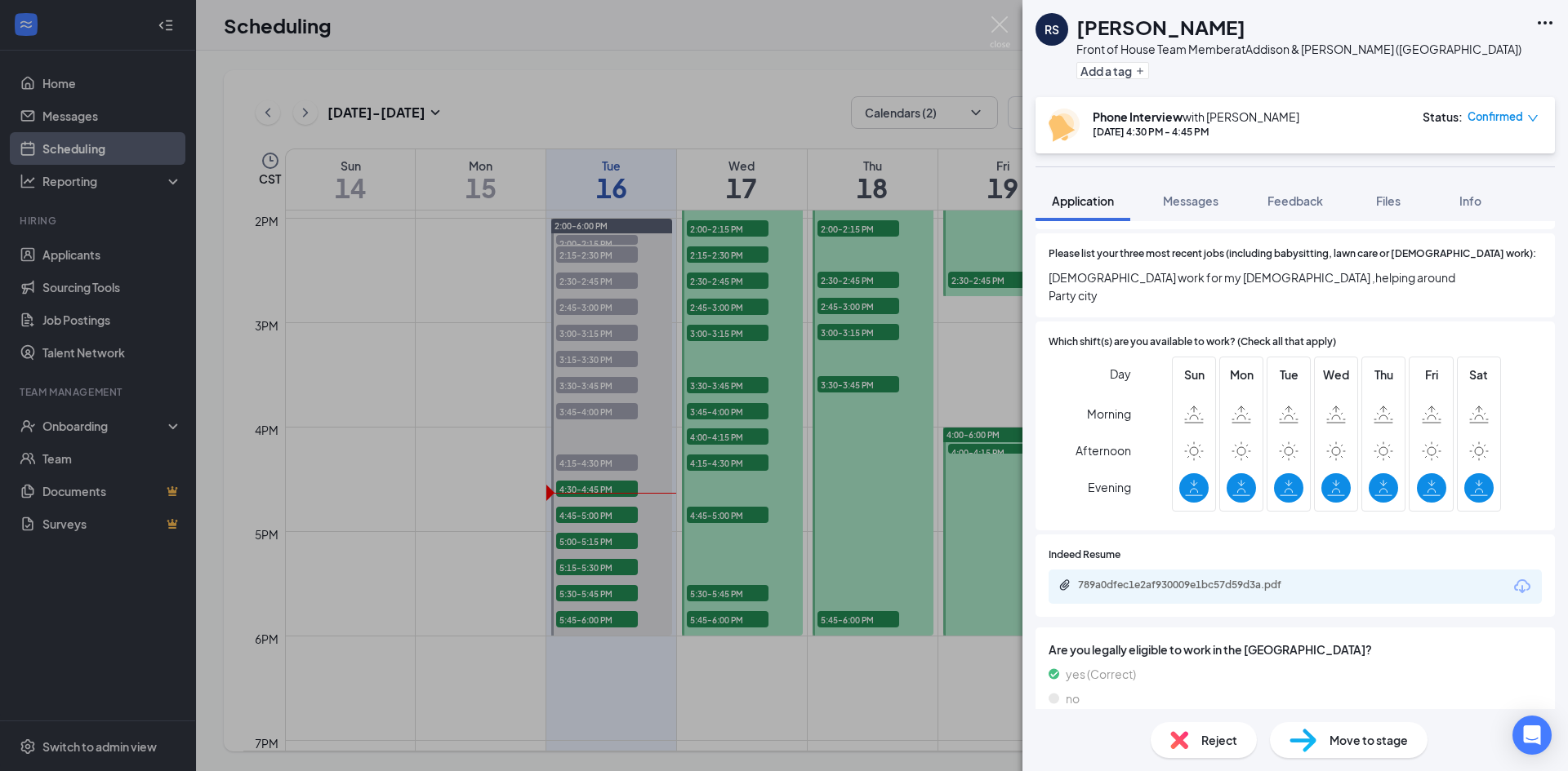
type input "Onsite Interview (next stage)"
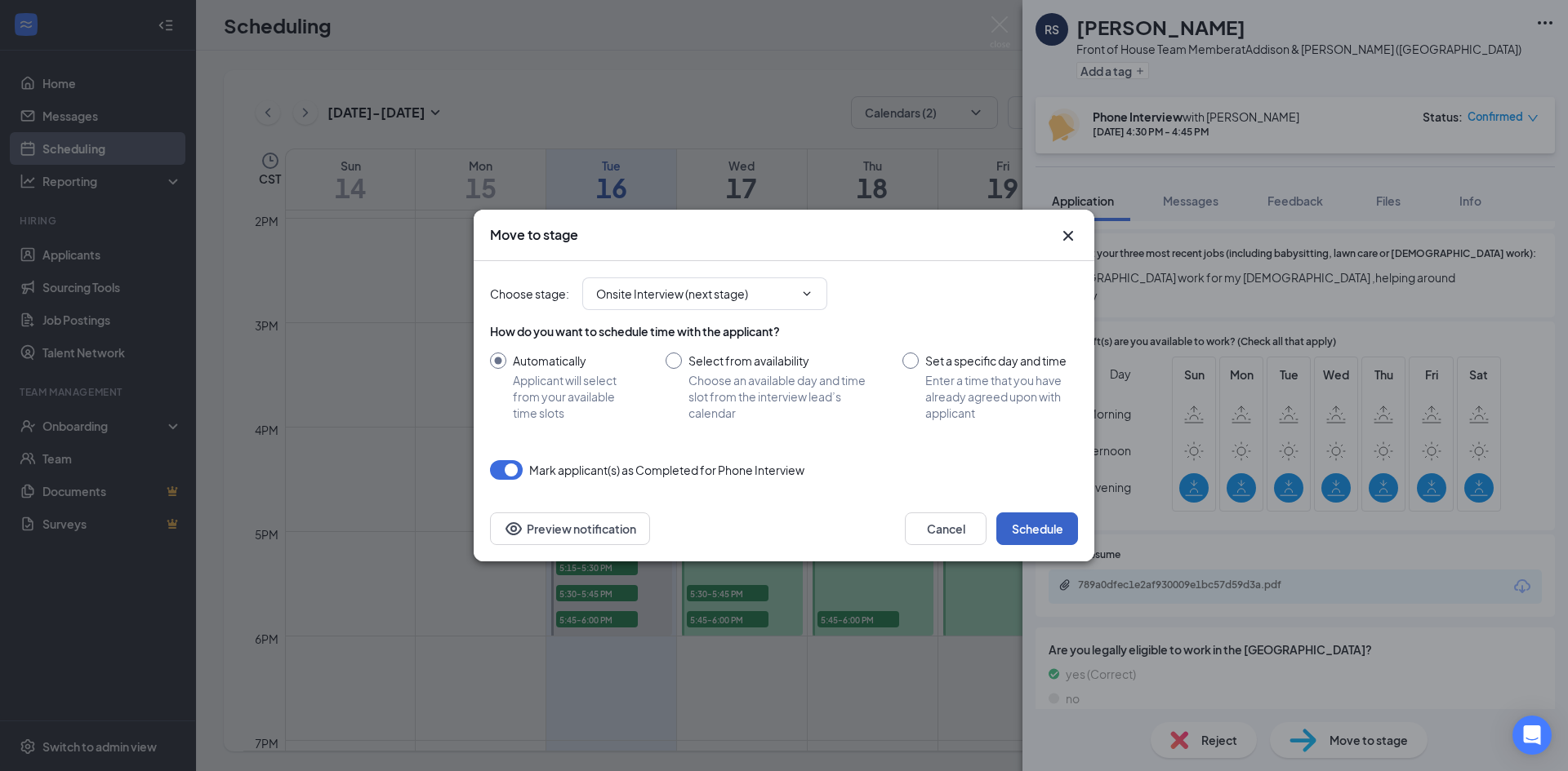
click at [1033, 529] on button "Schedule" at bounding box center [1036, 529] width 81 height 33
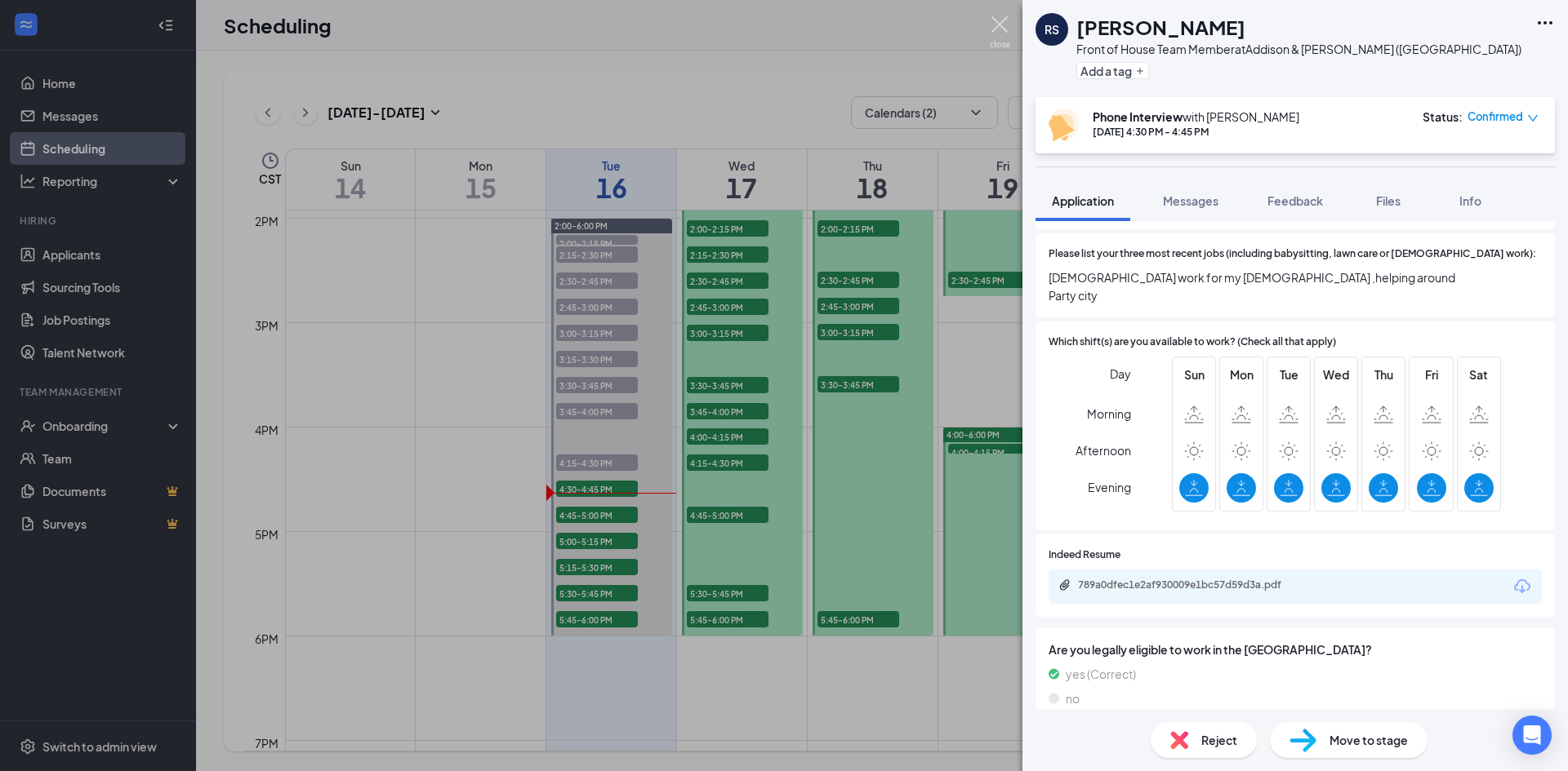
click at [994, 29] on img at bounding box center [999, 32] width 20 height 32
